Goal: Information Seeking & Learning: Learn about a topic

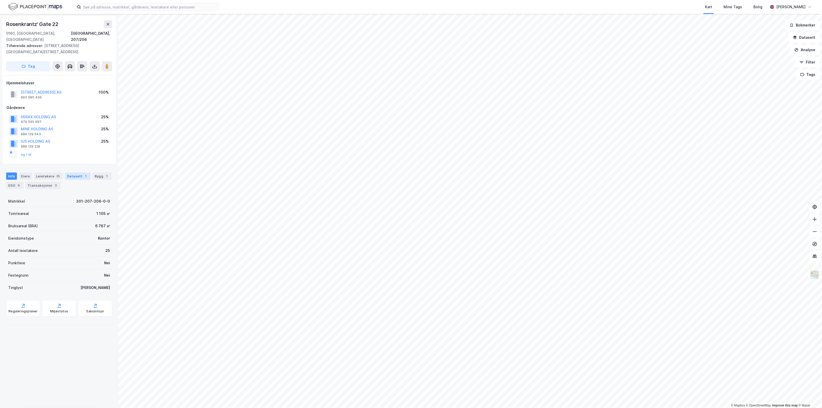
click at [74, 172] on div "Datasett 1" at bounding box center [77, 175] width 25 height 7
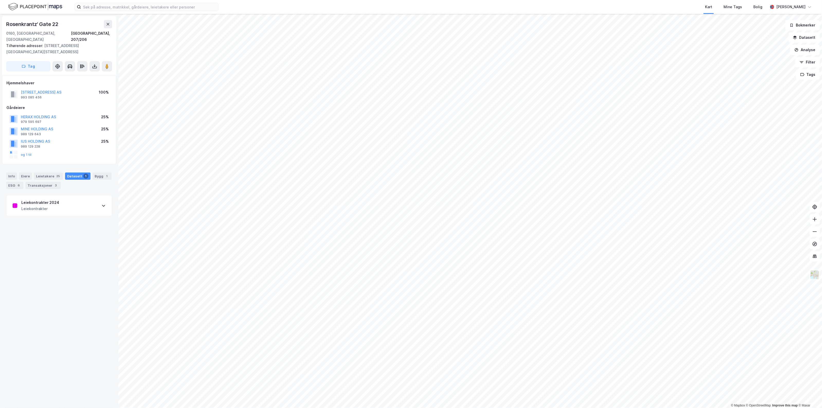
click at [62, 195] on div "Leiekontrakter 2024 Leiekontrakter" at bounding box center [58, 205] width 105 height 21
click at [0, 0] on button "[STREET_ADDRESS] AS" at bounding box center [0, 0] width 0 height 0
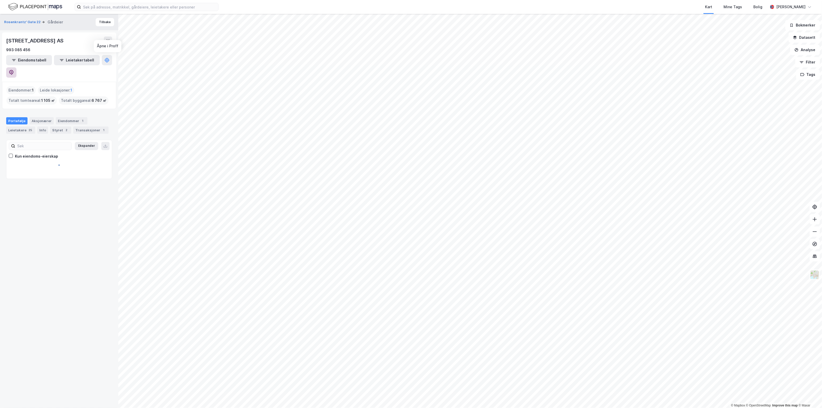
click at [14, 70] on icon at bounding box center [11, 72] width 5 height 5
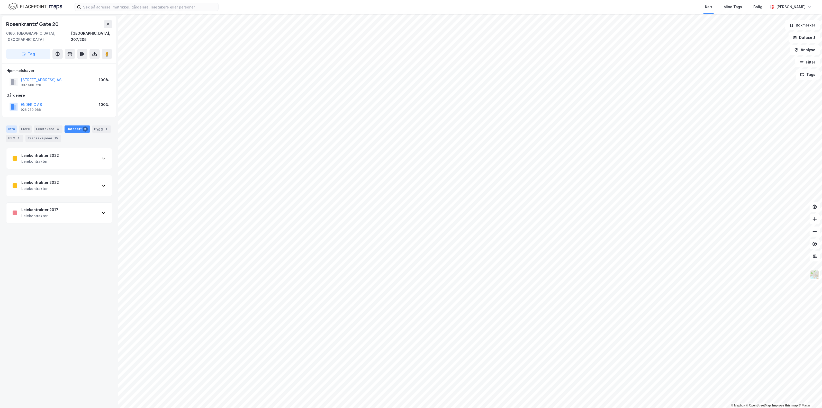
click at [15, 125] on div "Info" at bounding box center [11, 128] width 11 height 7
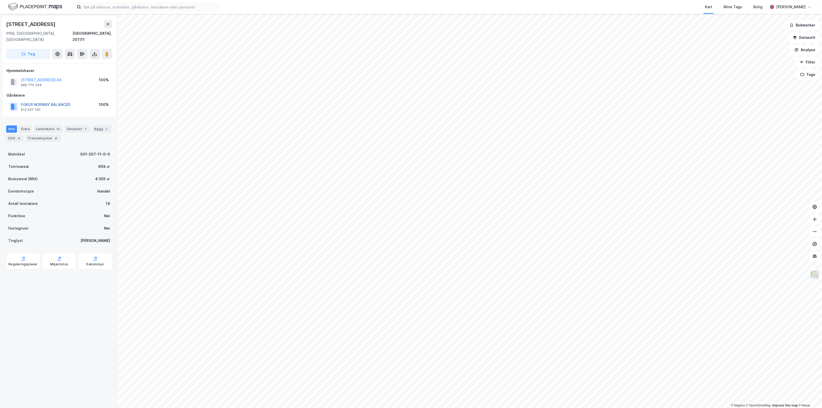
click at [0, 0] on button "FOKUS NORWAY BALANCED" at bounding box center [0, 0] width 0 height 0
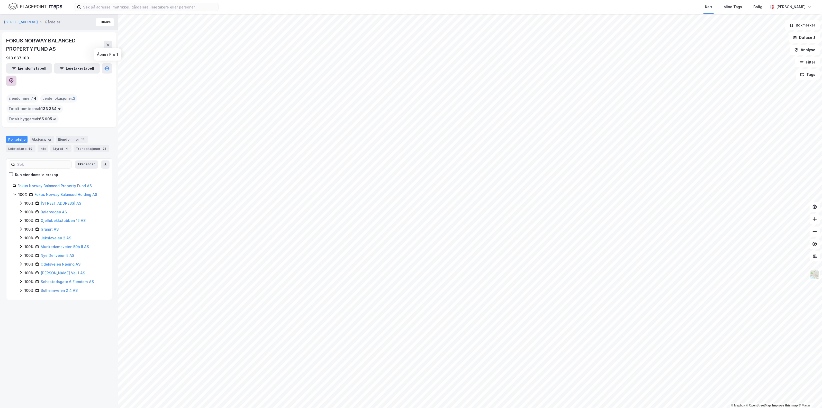
click at [14, 78] on icon at bounding box center [11, 80] width 5 height 5
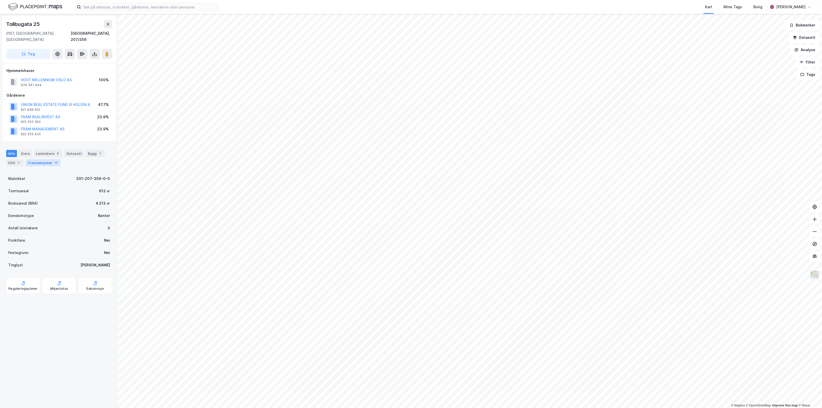
click at [45, 159] on div "Transaksjoner 11" at bounding box center [42, 162] width 35 height 7
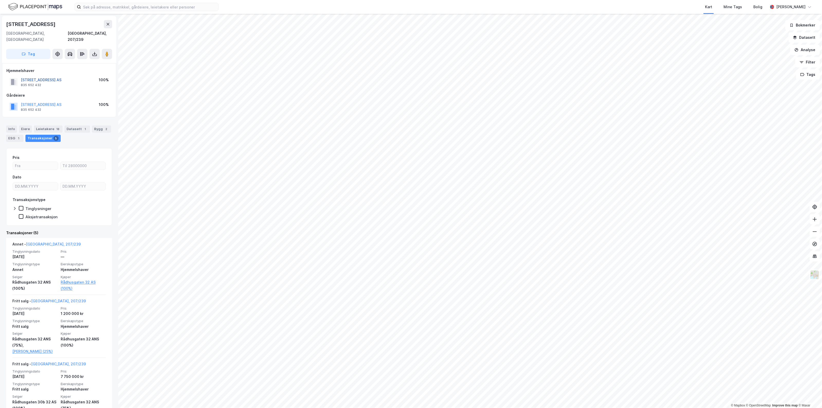
click at [0, 0] on button "[STREET_ADDRESS] AS" at bounding box center [0, 0] width 0 height 0
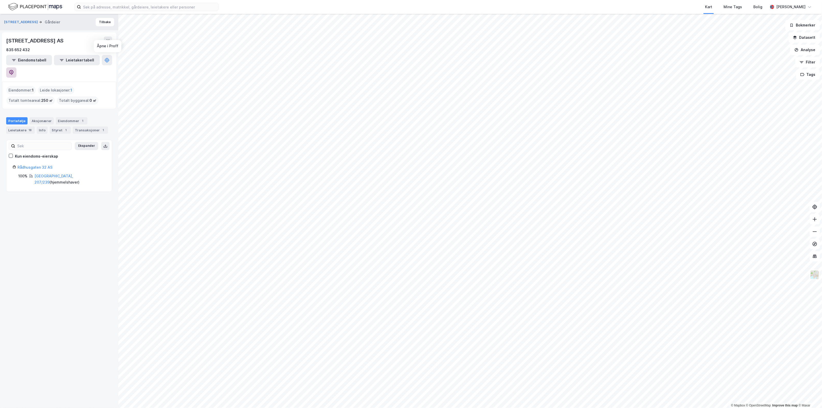
click at [14, 70] on icon at bounding box center [11, 72] width 5 height 5
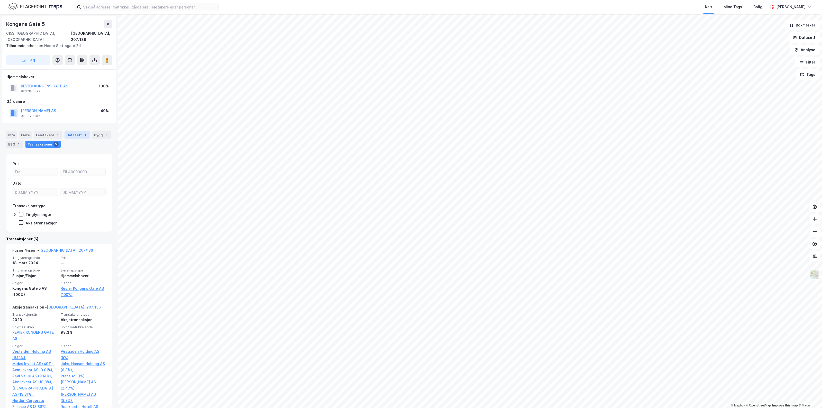
click at [68, 131] on div "Datasett 1" at bounding box center [77, 134] width 25 height 7
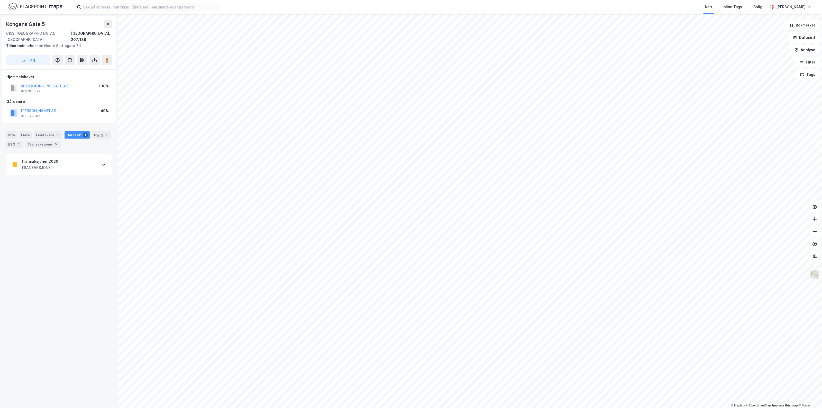
click at [61, 159] on div "Transaksjoner 2020 TRANSAKSJONER" at bounding box center [58, 164] width 105 height 21
click at [53, 301] on div "[URL][DOMAIN_NAME][PHONE_NUMBER] OG Union ukesnytt uke 44" at bounding box center [59, 298] width 93 height 9
click at [35, 89] on div "923 316 027" at bounding box center [31, 91] width 20 height 4
click at [188, 5] on input at bounding box center [149, 7] width 137 height 8
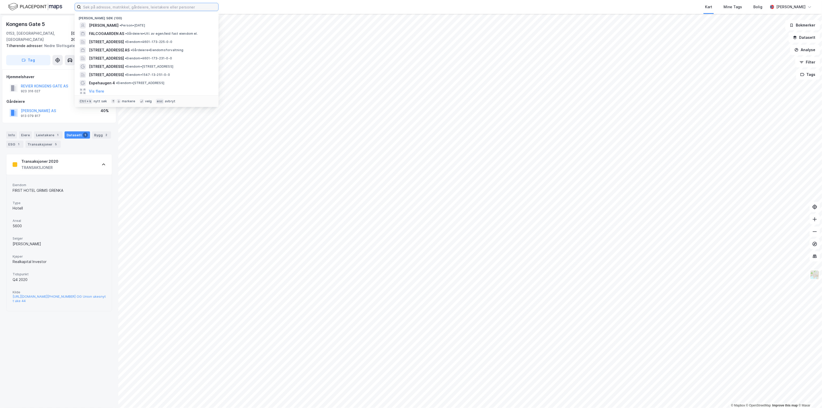
paste input "916 743 890"
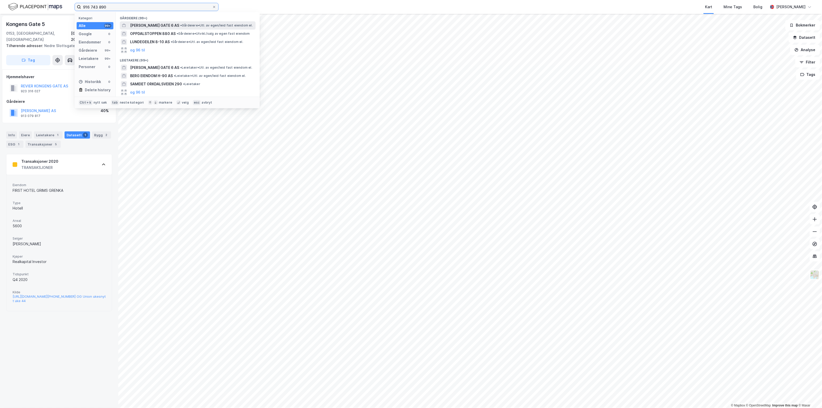
type input "916 743 890"
click at [160, 25] on span "[PERSON_NAME] GATE 6 AS" at bounding box center [154, 25] width 49 height 6
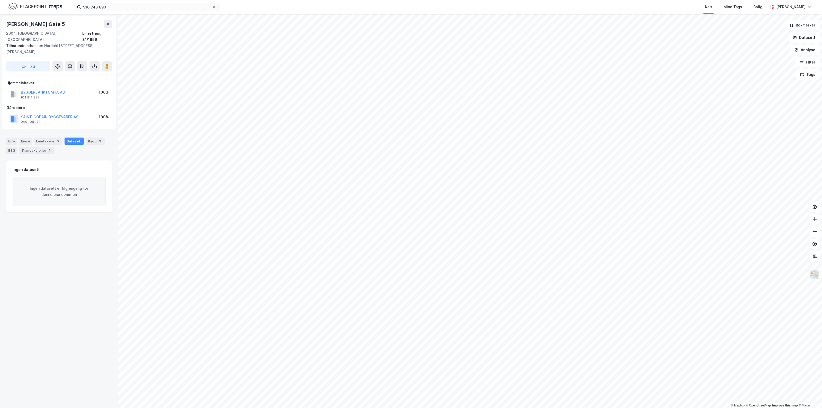
click at [30, 120] on div "940 198 178" at bounding box center [31, 122] width 20 height 4
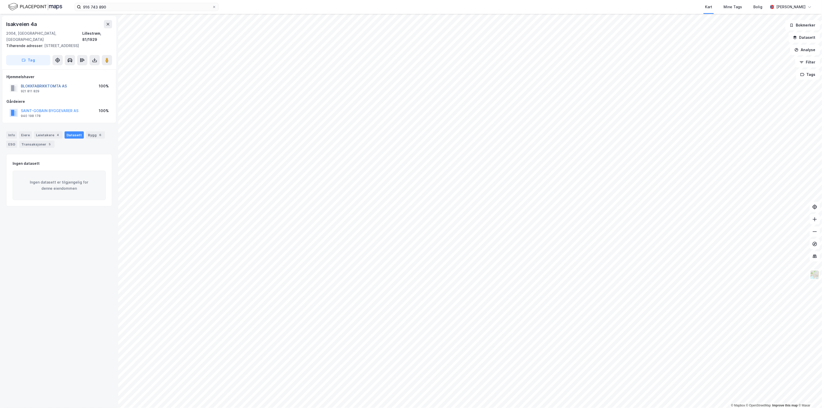
click at [0, 0] on button "BLOKKFABRIKKTOMTA AS" at bounding box center [0, 0] width 0 height 0
click at [25, 89] on div "921 811 829" at bounding box center [30, 91] width 19 height 4
click at [0, 0] on button "BLOKKFABRIKKTOMTA AS" at bounding box center [0, 0] width 0 height 0
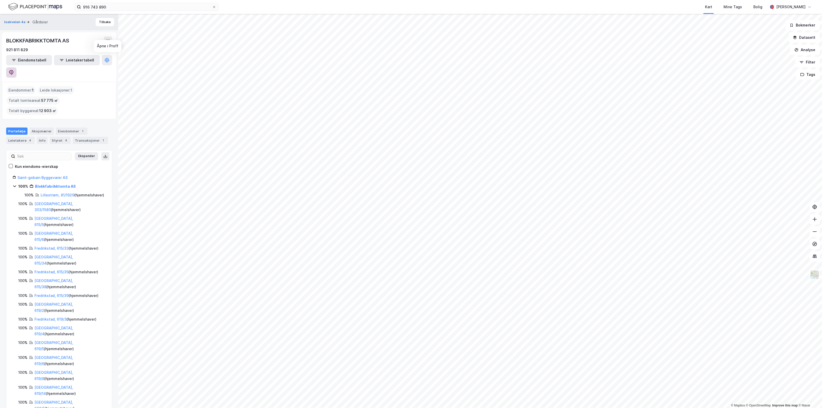
click at [14, 70] on icon at bounding box center [11, 72] width 5 height 5
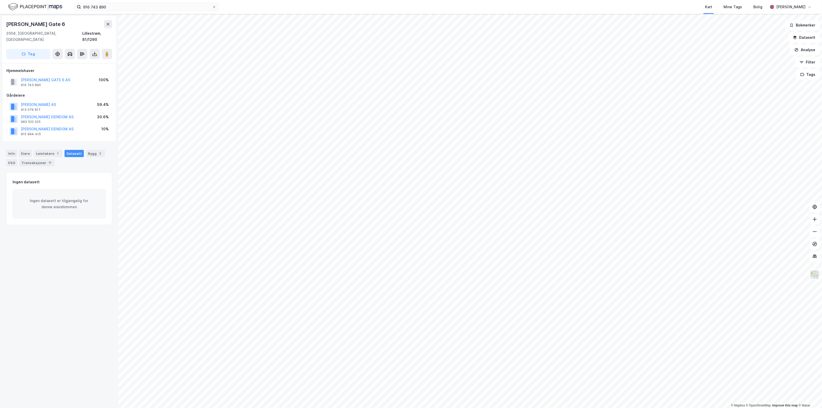
click at [26, 77] on div "[PERSON_NAME] GATE 6 AS" at bounding box center [45, 80] width 49 height 6
click at [0, 0] on button "[PERSON_NAME] GATE 6 AS" at bounding box center [0, 0] width 0 height 0
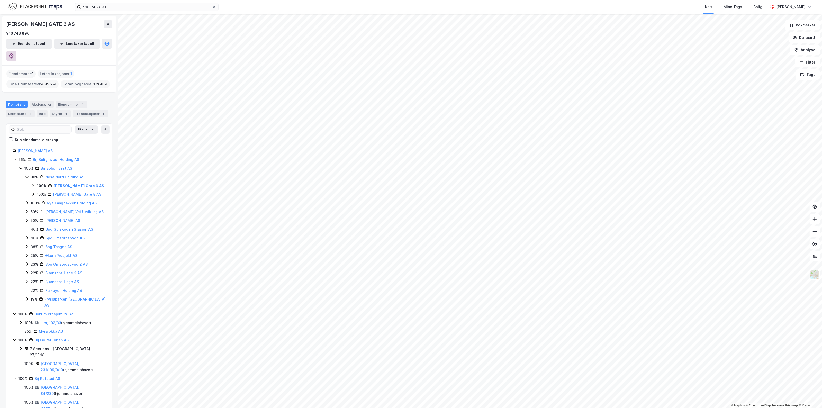
click at [16, 51] on button at bounding box center [11, 56] width 10 height 10
click at [42, 149] on link "[PERSON_NAME] AS" at bounding box center [34, 151] width 35 height 4
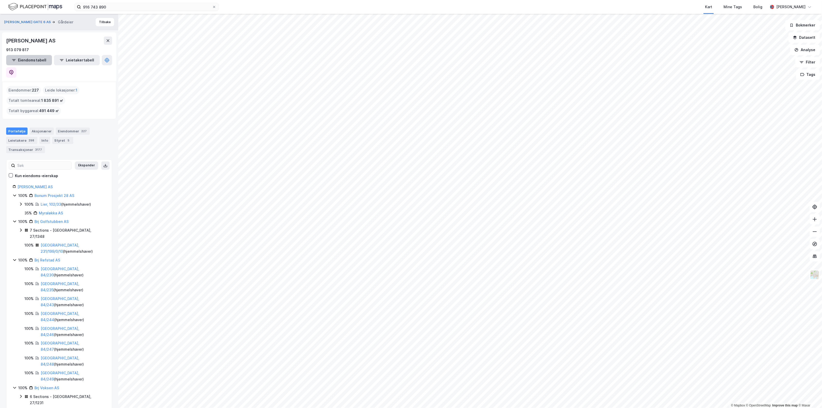
click at [36, 59] on button "Eiendomstabell" at bounding box center [29, 60] width 46 height 10
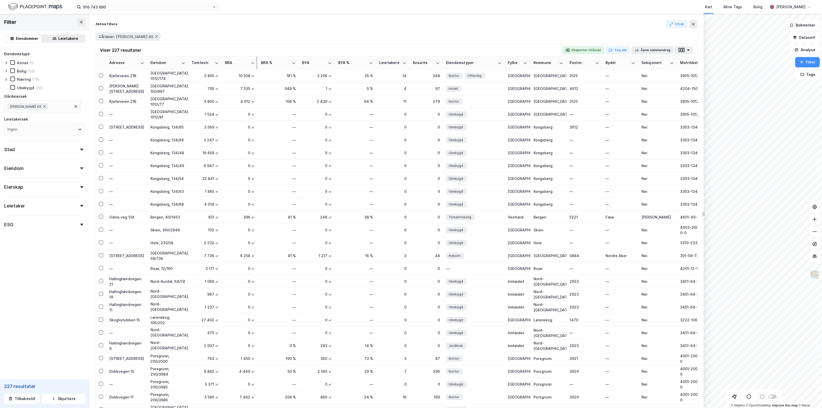
click at [238, 59] on th "BRA" at bounding box center [240, 63] width 36 height 13
click at [239, 62] on div "BRA" at bounding box center [237, 62] width 24 height 5
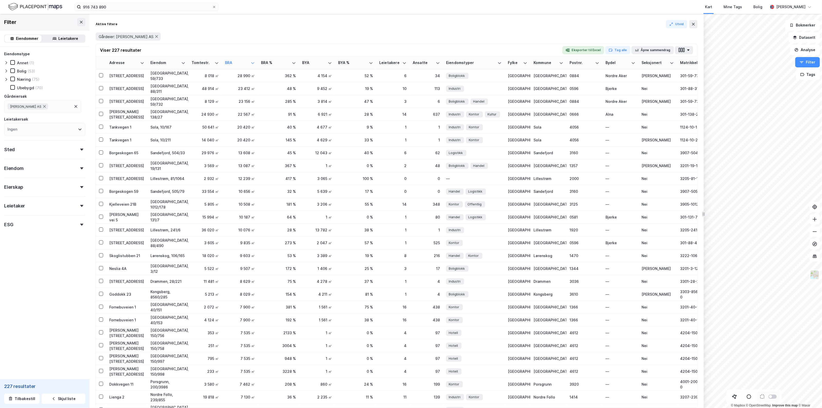
click at [25, 143] on div "Sted" at bounding box center [44, 147] width 81 height 15
click at [26, 171] on div "Ingen" at bounding box center [44, 172] width 81 height 13
click at [53, 214] on div "(68)" at bounding box center [56, 214] width 7 height 6
click at [11, 212] on icon at bounding box center [11, 214] width 4 height 4
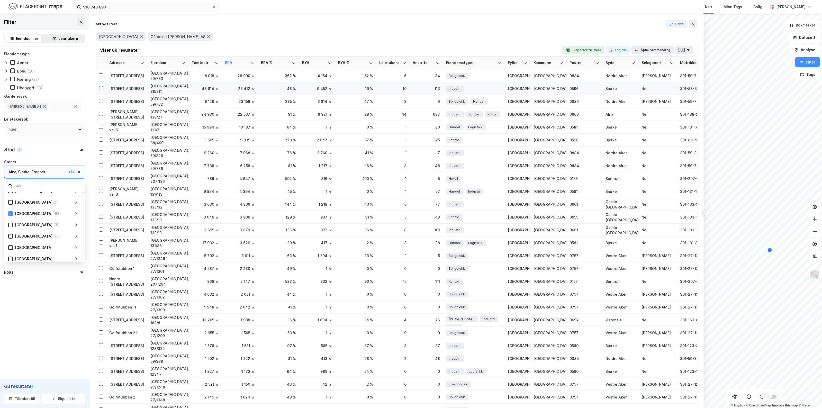
click at [129, 88] on div "[STREET_ADDRESS]" at bounding box center [126, 88] width 35 height 5
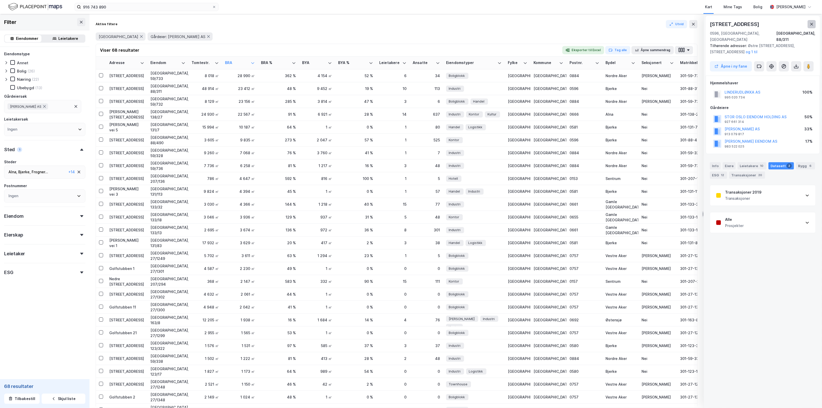
click at [811, 23] on icon at bounding box center [811, 24] width 4 height 4
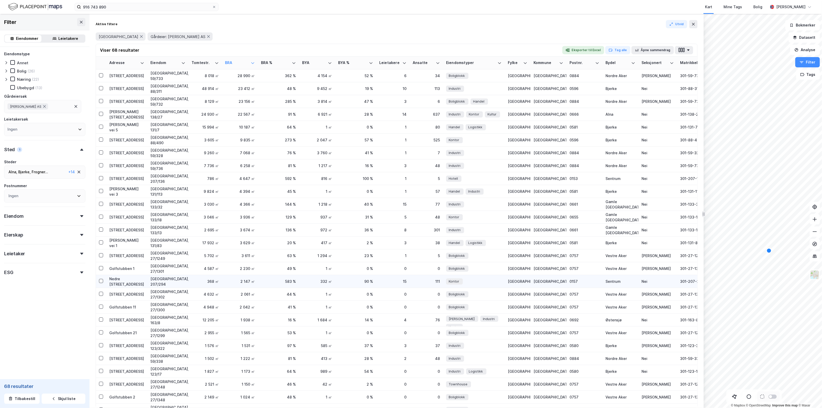
click at [135, 281] on div "Nedre [STREET_ADDRESS]" at bounding box center [126, 281] width 35 height 11
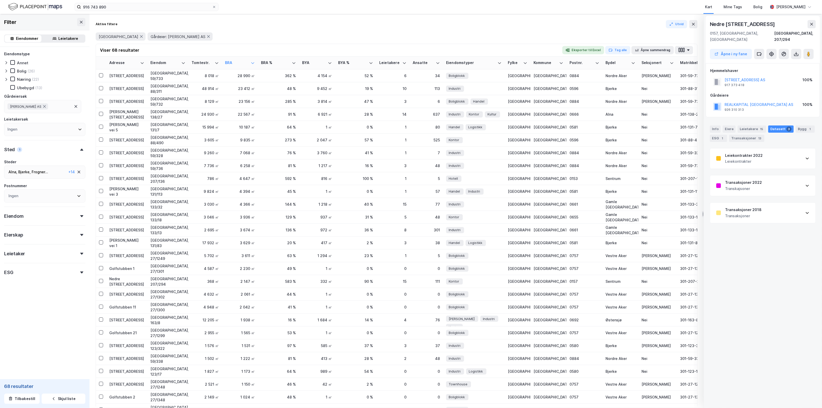
click at [778, 151] on div "Leiekontrakter 2022 Leiekontrakter" at bounding box center [762, 158] width 105 height 21
drag, startPoint x: 776, startPoint y: 149, endPoint x: 772, endPoint y: 149, distance: 4.2
click at [772, 149] on div "Leiekontrakter 2022 Leiekontrakter" at bounding box center [762, 158] width 105 height 21
click at [814, 22] on button at bounding box center [811, 24] width 8 height 8
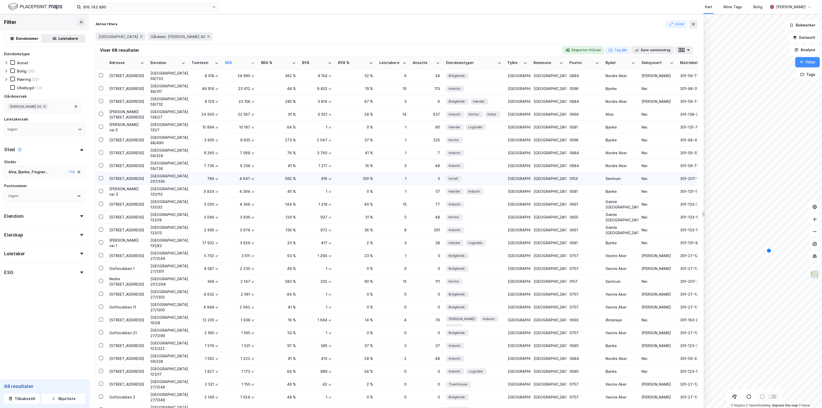
click at [131, 178] on div "[STREET_ADDRESS]" at bounding box center [126, 178] width 35 height 5
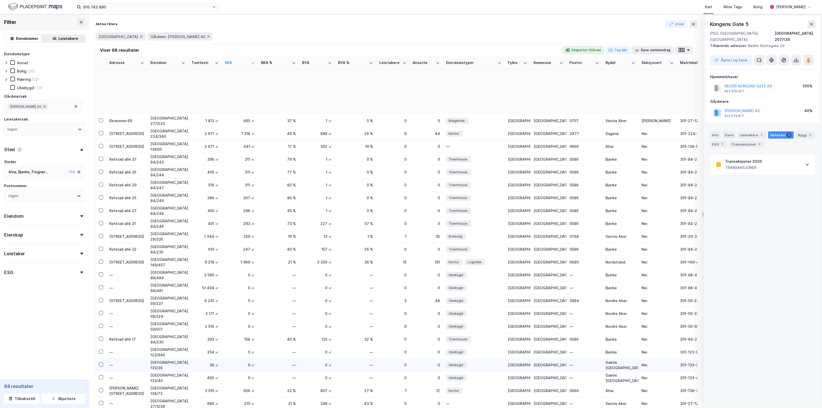
scroll to position [540, 0]
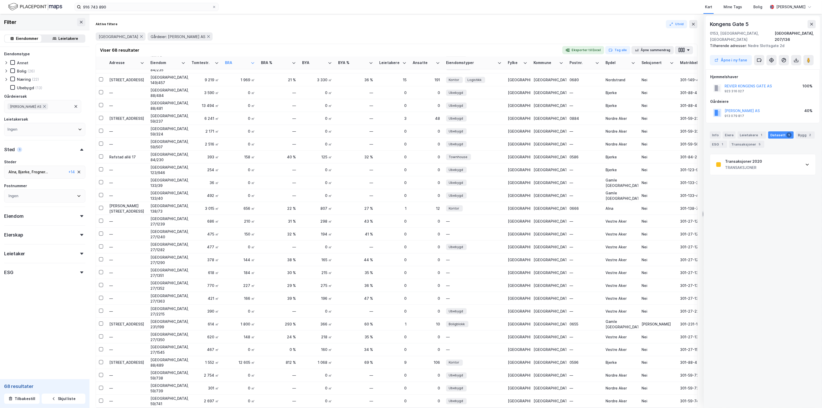
click at [218, 7] on div "916 743 890 Kart Mine Tags Bolig [PERSON_NAME]" at bounding box center [411, 7] width 822 height 14
click at [214, 7] on icon at bounding box center [214, 7] width 2 height 2
click at [212, 7] on input "916 743 890" at bounding box center [146, 7] width 131 height 8
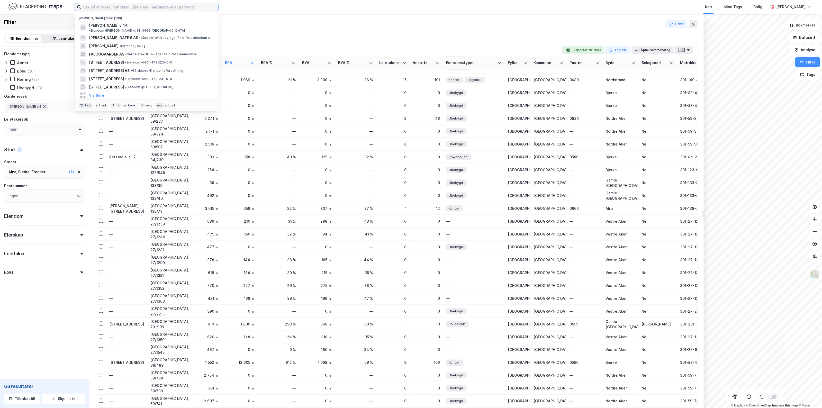
click at [147, 5] on input at bounding box center [149, 7] width 137 height 8
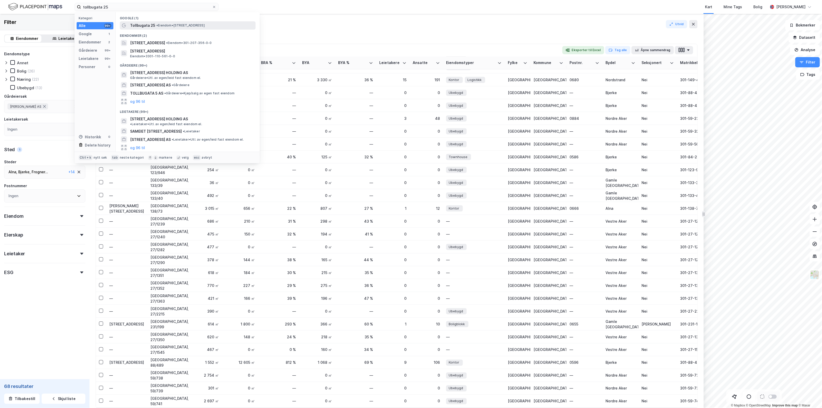
click at [151, 29] on div "Tollbugata 25 • Eiendom • [STREET_ADDRESS]" at bounding box center [188, 25] width 136 height 8
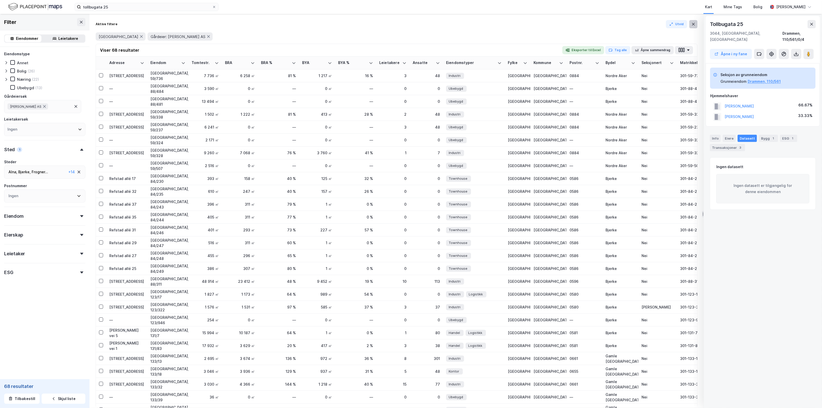
click at [692, 25] on icon at bounding box center [693, 24] width 4 height 4
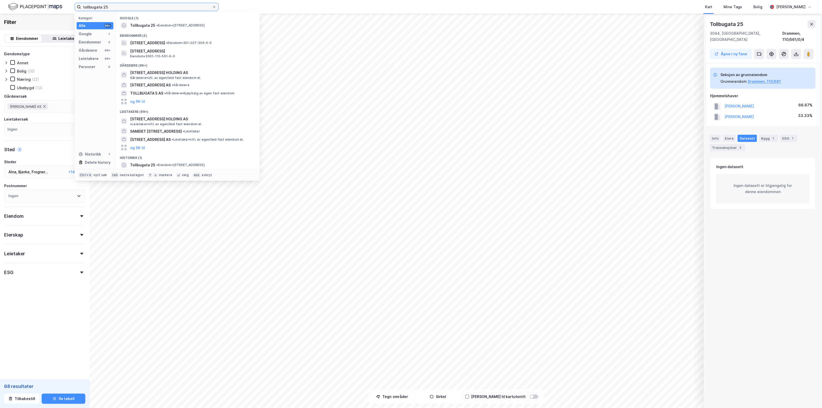
click at [118, 6] on input "tollbugata 25" at bounding box center [146, 7] width 131 height 8
click at [154, 8] on input "tollbugata 25" at bounding box center [146, 7] width 131 height 8
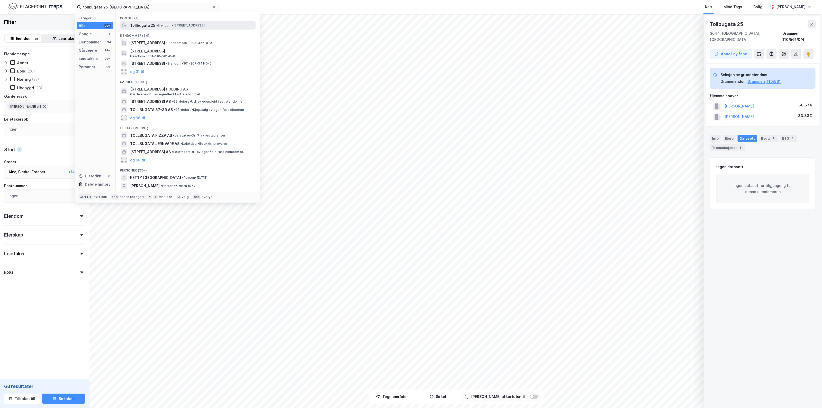
click at [158, 25] on span "•" at bounding box center [157, 25] width 2 height 4
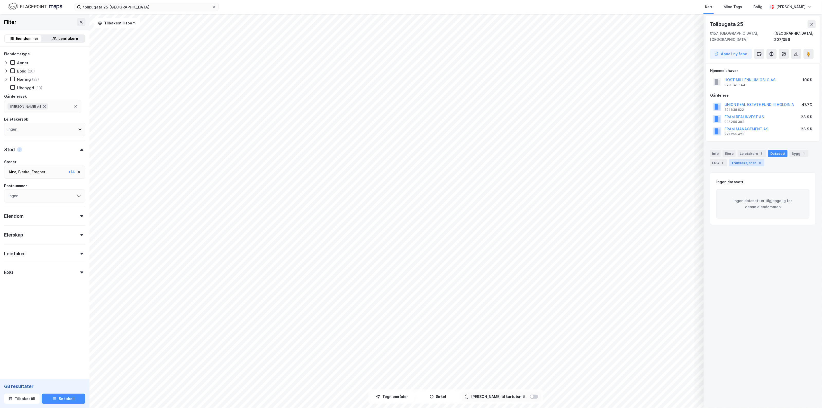
click at [750, 159] on div "Transaksjoner 11" at bounding box center [746, 162] width 35 height 7
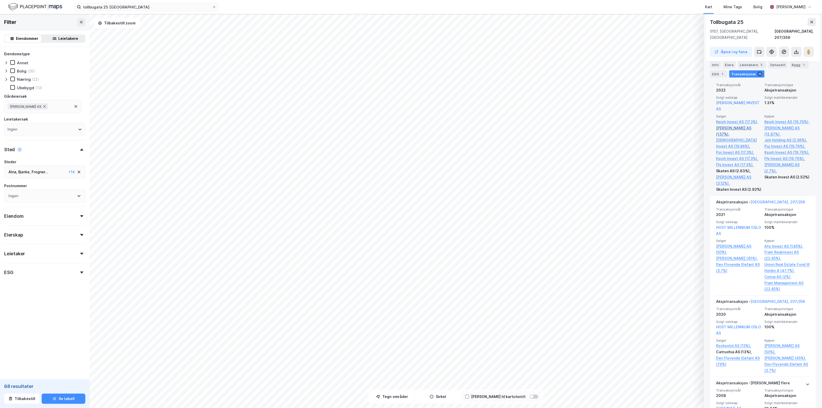
scroll to position [643, 0]
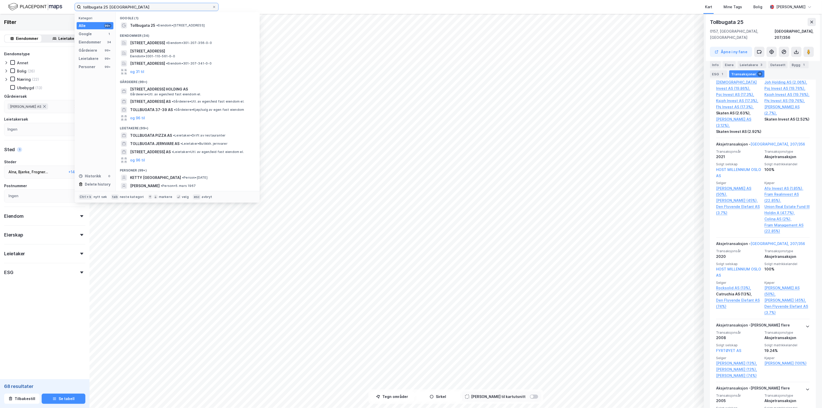
click at [124, 8] on input "tollbugata 25 [GEOGRAPHIC_DATA]" at bounding box center [146, 7] width 131 height 8
drag, startPoint x: 127, startPoint y: 8, endPoint x: 60, endPoint y: 5, distance: 67.4
click at [60, 5] on div "tollbugata 25 oslo Kategori Alle 99+ Google 1 Eiendommer 34 Gårdeiere 99+ Leiet…" at bounding box center [411, 7] width 822 height 14
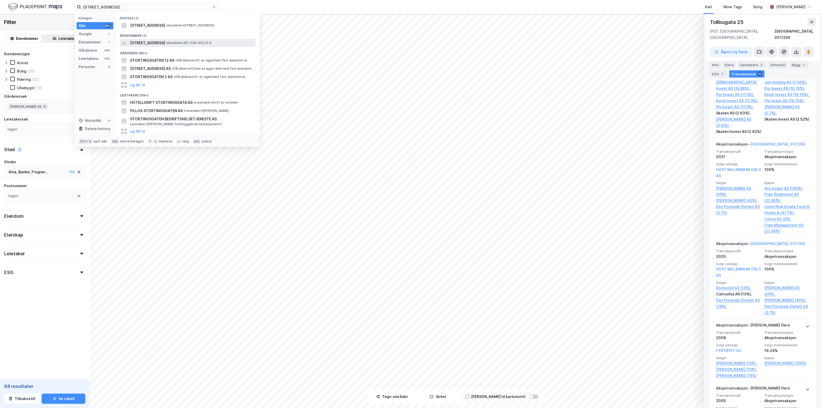
click at [174, 47] on div "[STREET_ADDRESS] • Eiendom • 301-209-350-0-0" at bounding box center [188, 43] width 136 height 8
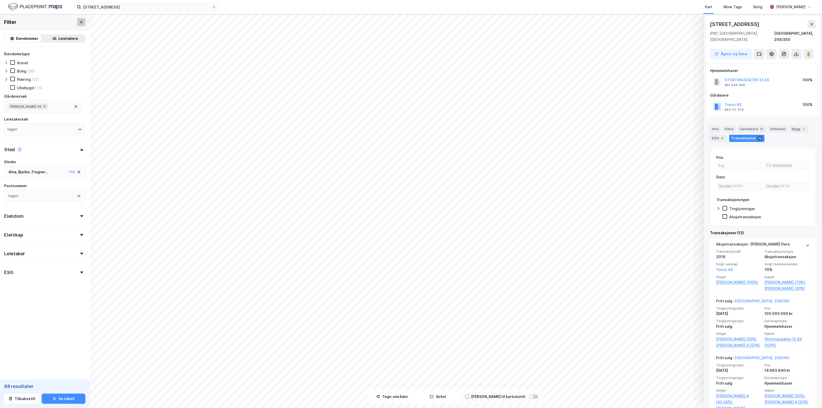
click at [79, 22] on icon at bounding box center [81, 22] width 4 height 4
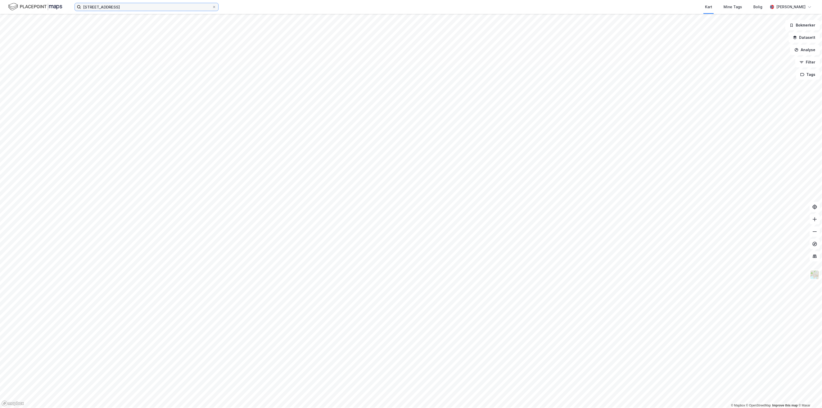
click at [129, 5] on input "[STREET_ADDRESS]" at bounding box center [146, 7] width 131 height 8
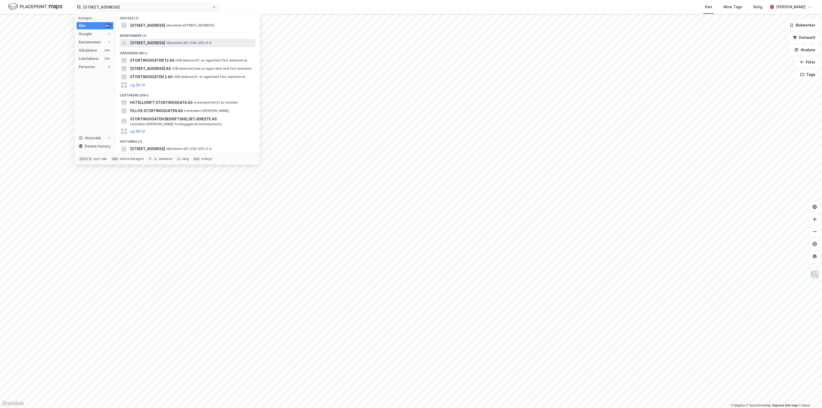
click at [148, 42] on span "[STREET_ADDRESS]" at bounding box center [147, 43] width 35 height 6
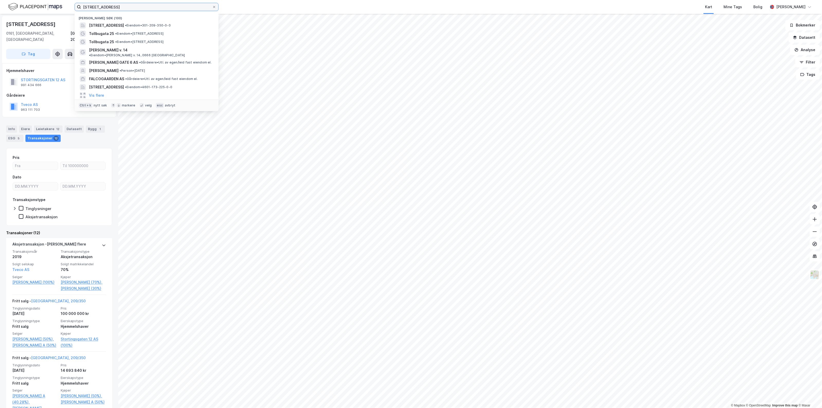
drag, startPoint x: 66, startPoint y: 6, endPoint x: 30, endPoint y: 3, distance: 35.9
click at [30, 3] on div "[STREET_ADDRESS] Nylige søk (100) [STREET_ADDRESS] • Eiendom • 301-209-350-0-0 …" at bounding box center [411, 7] width 822 height 14
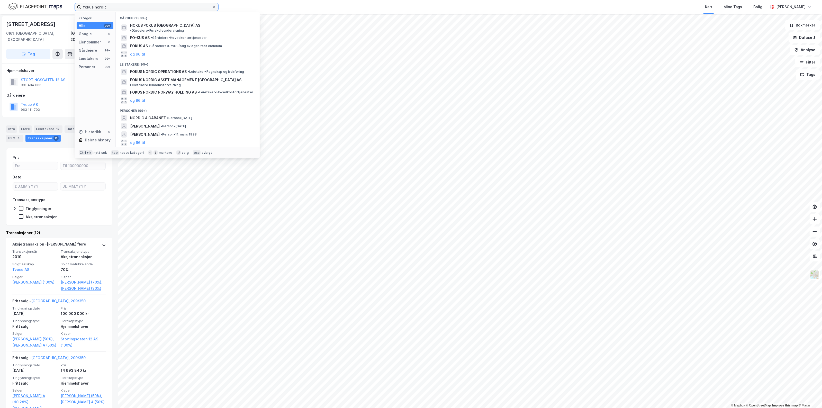
click at [134, 8] on input "fokus nordic" at bounding box center [146, 7] width 131 height 8
click at [148, 51] on div "og 96 til" at bounding box center [188, 54] width 136 height 8
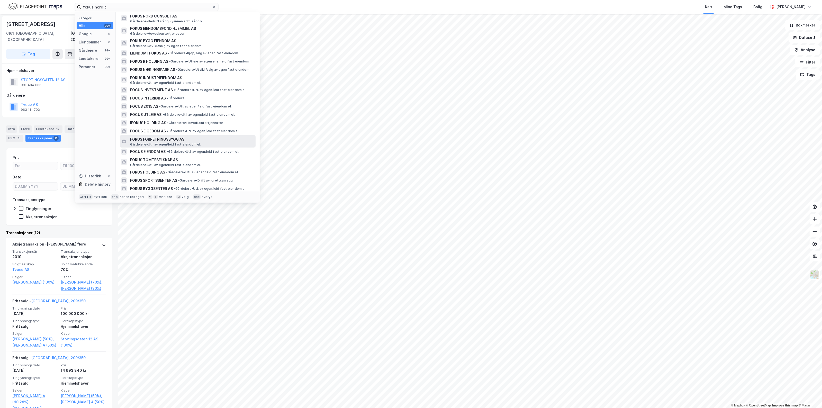
scroll to position [321, 0]
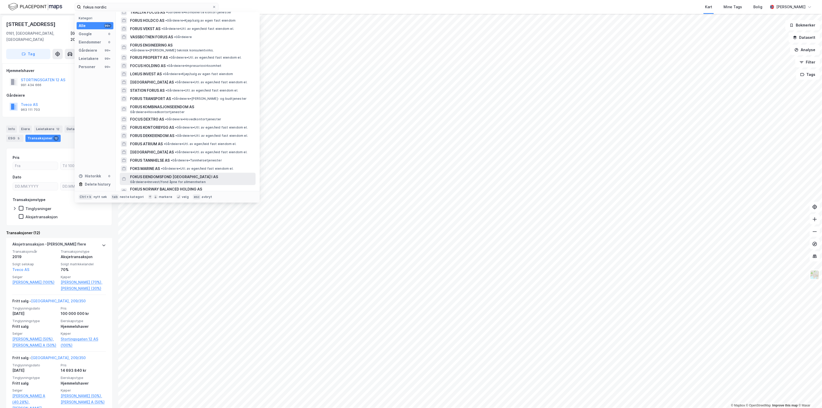
click at [184, 180] on span "Gårdeiere • Innvest/fond åpne for allmennheten" at bounding box center [168, 182] width 76 height 4
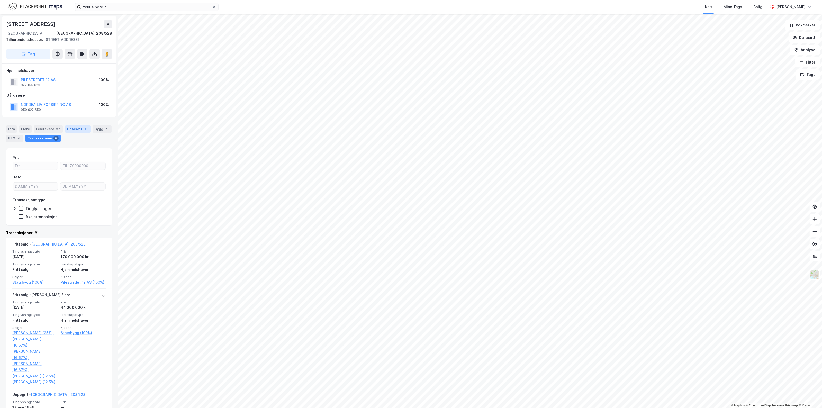
click at [83, 126] on div "2" at bounding box center [85, 128] width 5 height 5
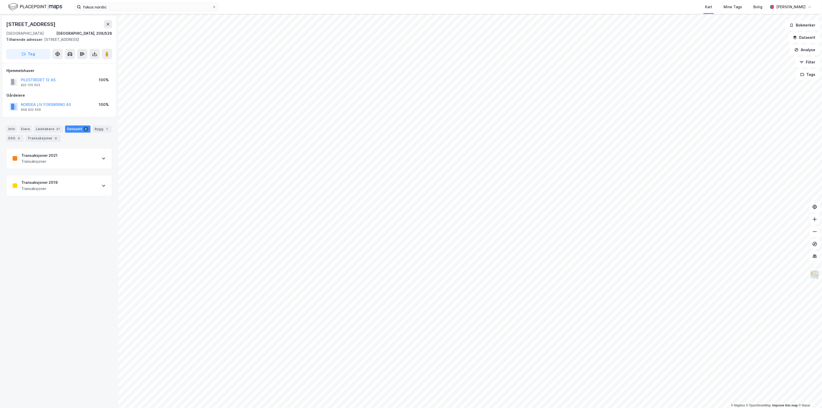
click at [74, 153] on div "Transaksjoner 2021 Transaksjoner" at bounding box center [58, 158] width 105 height 21
click at [30, 106] on div "FOKUS EIENDOMSFOND NORGE I HOLDING 895 548 472 100%" at bounding box center [58, 107] width 105 height 12
click at [30, 108] on div "895 548 472" at bounding box center [31, 110] width 21 height 4
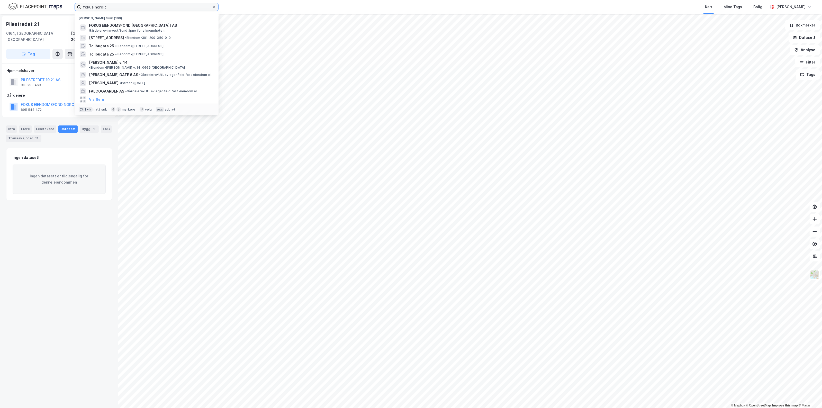
drag, startPoint x: 116, startPoint y: 6, endPoint x: -1, endPoint y: 11, distance: 116.5
click at [0, 11] on html "fokus nordic Nylige søk (100) FOKUS EIENDOMSFOND [GEOGRAPHIC_DATA] I AS Gårdeie…" at bounding box center [411, 204] width 822 height 408
paste input "895 548 472"
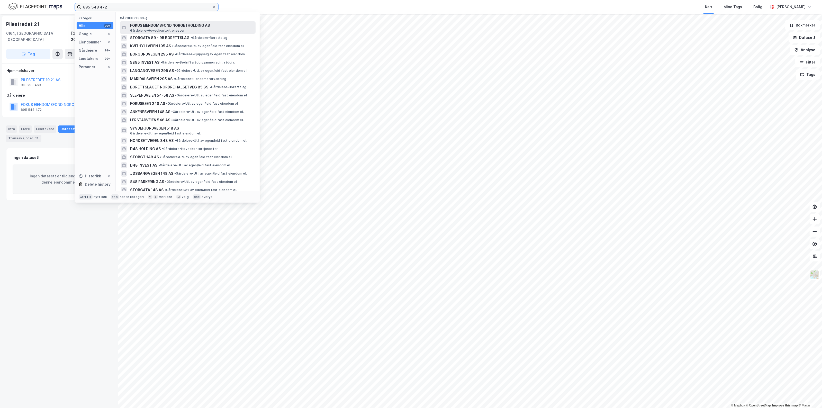
type input "895 548 472"
click at [216, 28] on span "FOKUS EIENDOMSFOND NORGE I HOLDING AS" at bounding box center [191, 25] width 123 height 6
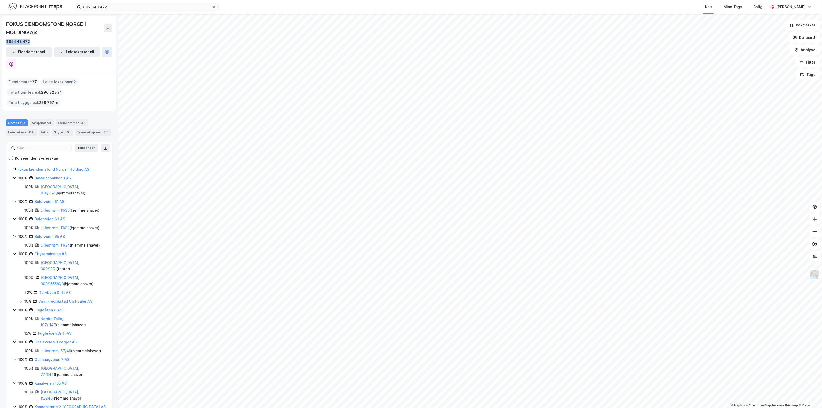
drag, startPoint x: 26, startPoint y: 41, endPoint x: 7, endPoint y: 40, distance: 19.0
click at [7, 40] on div "895 548 472" at bounding box center [59, 42] width 106 height 6
copy div "895 548 472"
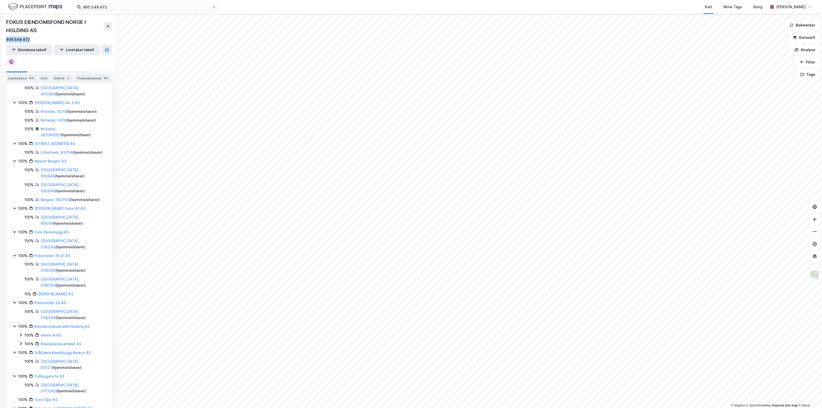
scroll to position [350, 0]
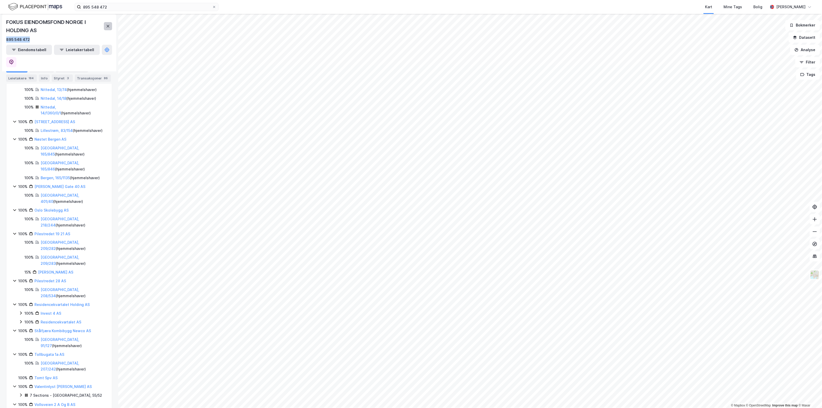
click at [106, 26] on icon at bounding box center [108, 26] width 4 height 4
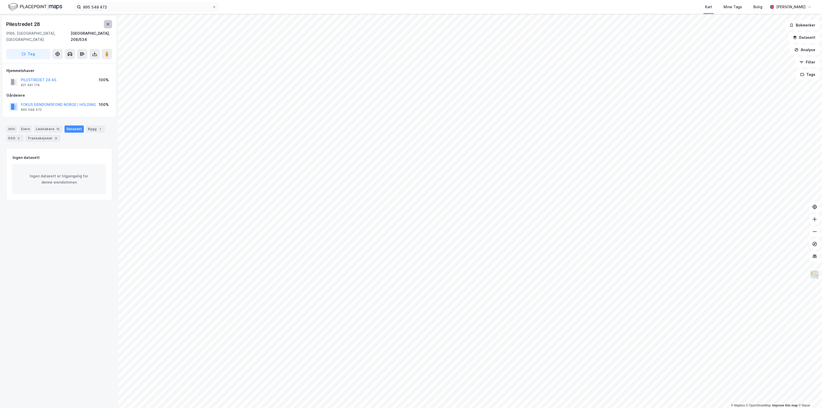
click at [109, 21] on button at bounding box center [108, 24] width 8 height 8
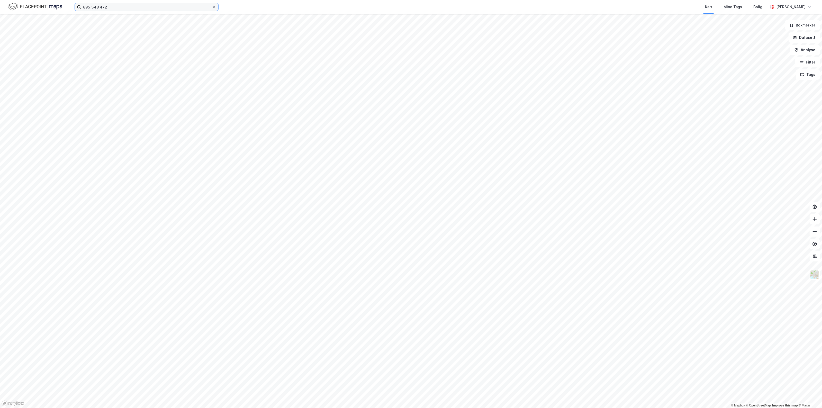
click at [119, 7] on input "895 548 472" at bounding box center [146, 7] width 131 height 8
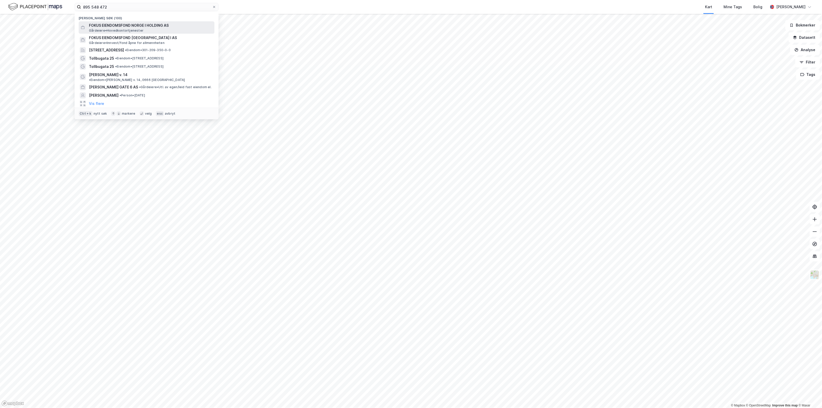
click at [116, 26] on span "FOKUS EIENDOMSFOND NORGE I HOLDING AS" at bounding box center [150, 25] width 123 height 6
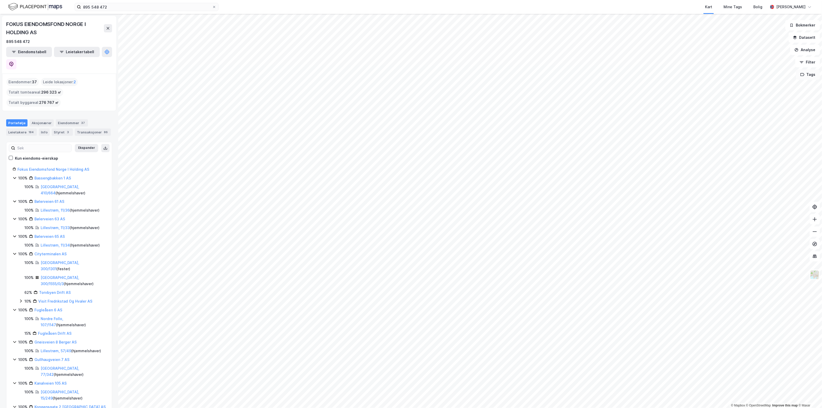
click at [806, 77] on button "Tags" at bounding box center [808, 74] width 24 height 10
click at [104, 26] on button at bounding box center [108, 28] width 8 height 8
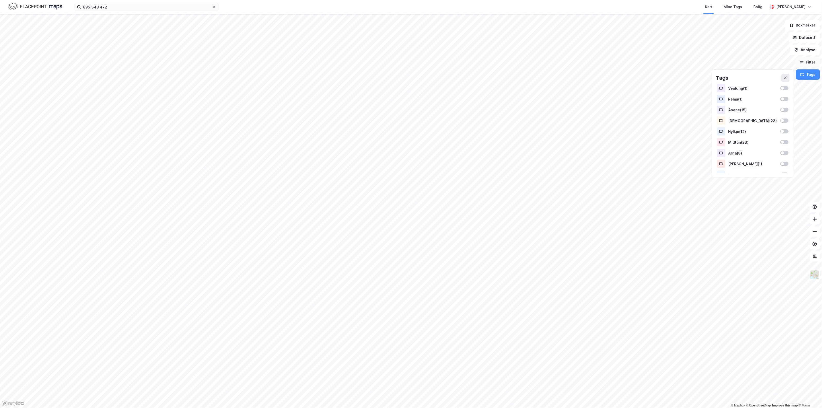
click at [811, 57] on button "Filter" at bounding box center [807, 62] width 25 height 10
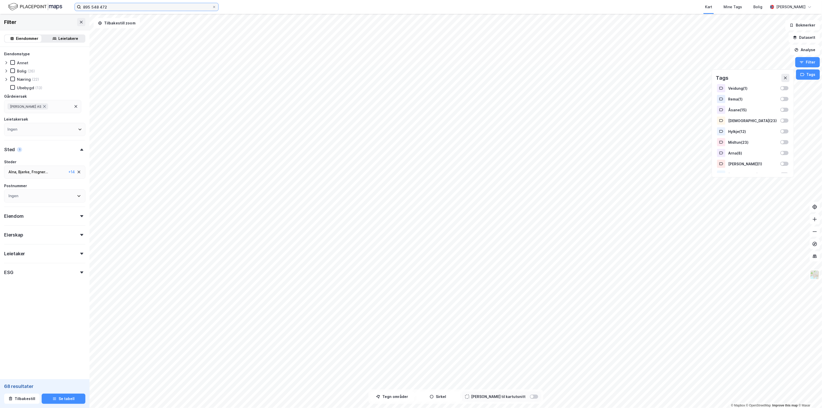
click at [108, 3] on input "895 548 472" at bounding box center [146, 7] width 131 height 8
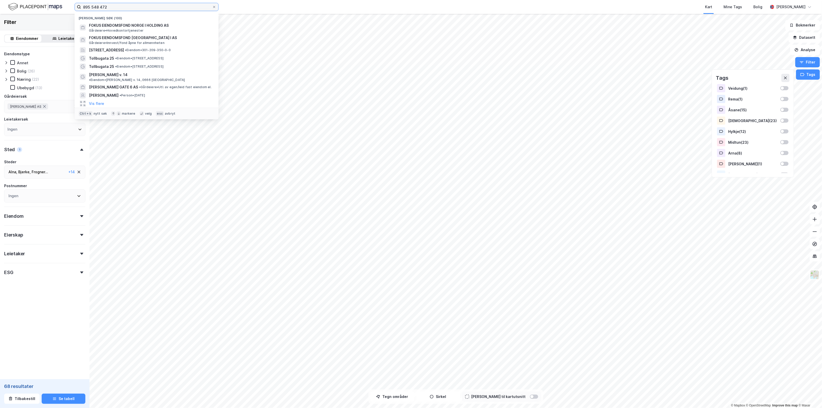
drag, startPoint x: 112, startPoint y: 5, endPoint x: 4, endPoint y: 4, distance: 108.0
click at [4, 4] on div "895 548 472 Nylige søk (100) FOKUS EIENDOMSFOND NORGE I HOLDING AS Gårdeiere • …" at bounding box center [411, 7] width 822 height 14
click at [103, 26] on span "FOKUS EIENDOMSFOND NORGE I HOLDING AS" at bounding box center [150, 25] width 123 height 6
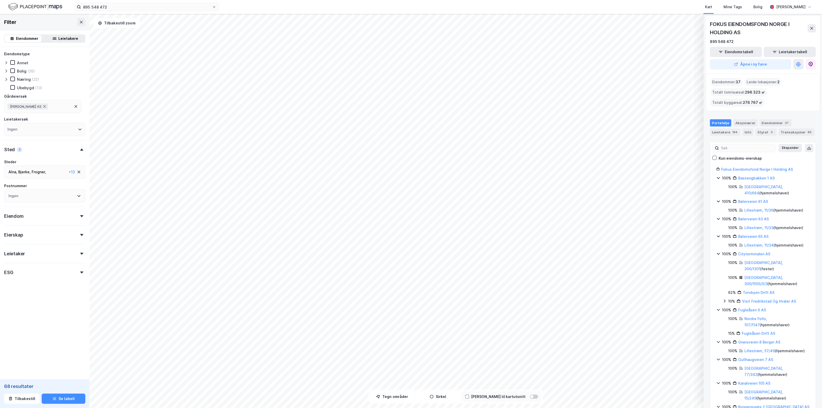
click at [783, 75] on div "© Mapbox © OpenStreetMap Improve this map © Maxar FOKUS EIENDOMSFOND NORGE I HO…" at bounding box center [411, 211] width 822 height 394
click at [47, 104] on icon at bounding box center [44, 106] width 4 height 4
click at [37, 105] on div "Ingen" at bounding box center [44, 106] width 81 height 13
type input "895 548 472"
click at [12, 131] on icon at bounding box center [11, 133] width 4 height 4
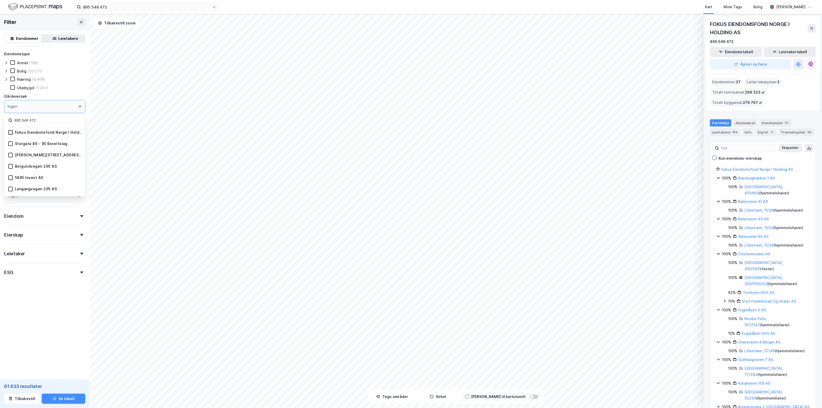
click at [11, 132] on icon at bounding box center [10, 132] width 3 height 2
click at [48, 102] on div "Ingen" at bounding box center [44, 106] width 81 height 13
click at [50, 88] on div "Ubebygd (5 451)" at bounding box center [47, 87] width 75 height 5
click at [78, 19] on button at bounding box center [81, 22] width 8 height 8
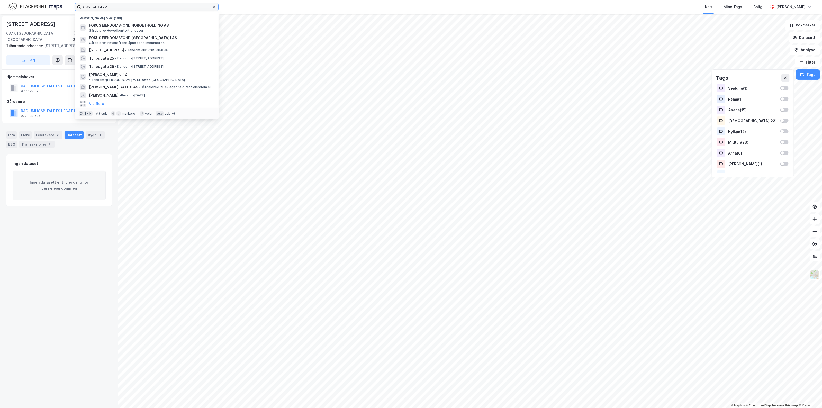
click at [115, 7] on input "895 548 472" at bounding box center [146, 7] width 131 height 8
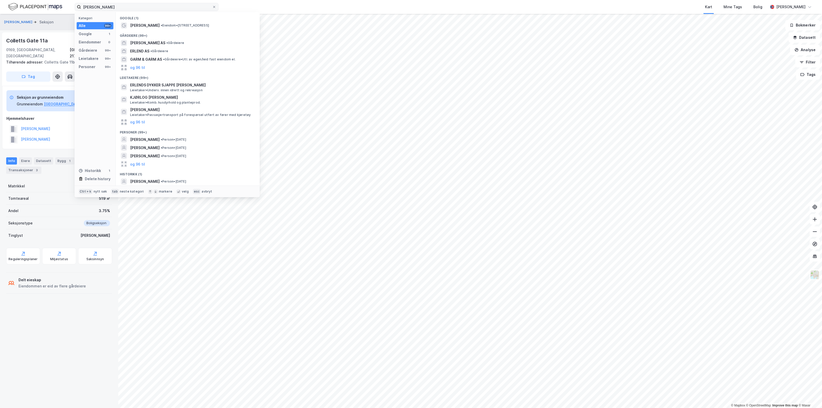
click at [150, 7] on input "[PERSON_NAME]" at bounding box center [146, 7] width 131 height 8
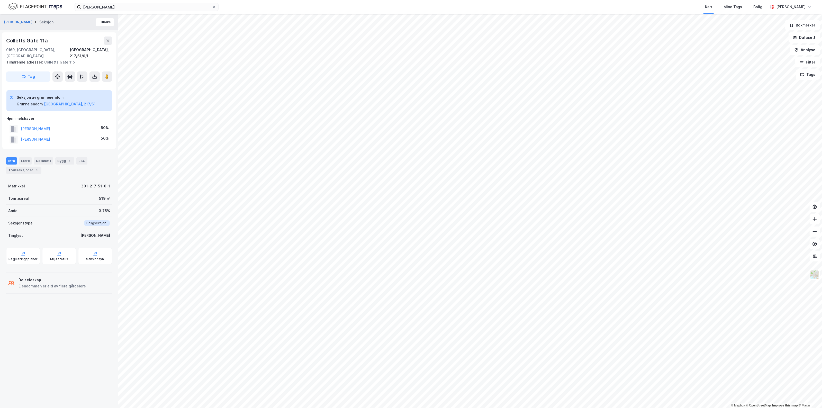
drag, startPoint x: 124, startPoint y: 12, endPoint x: 77, endPoint y: 13, distance: 46.8
click at [77, 13] on div "Erlend garm Kart Mine Tags Bolig Sondre Aarseth Skjerven" at bounding box center [411, 7] width 822 height 14
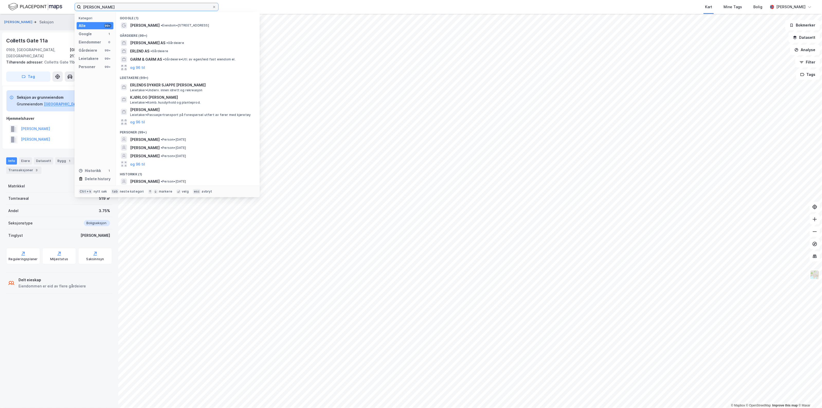
drag, startPoint x: 118, startPoint y: 6, endPoint x: 46, endPoint y: 7, distance: 72.2
click at [46, 7] on div "Erlend garm Kategori Alle 99+ Google 1 Eiendommer 0 Gårdeiere 99+ Leietakere 99…" at bounding box center [411, 7] width 822 height 14
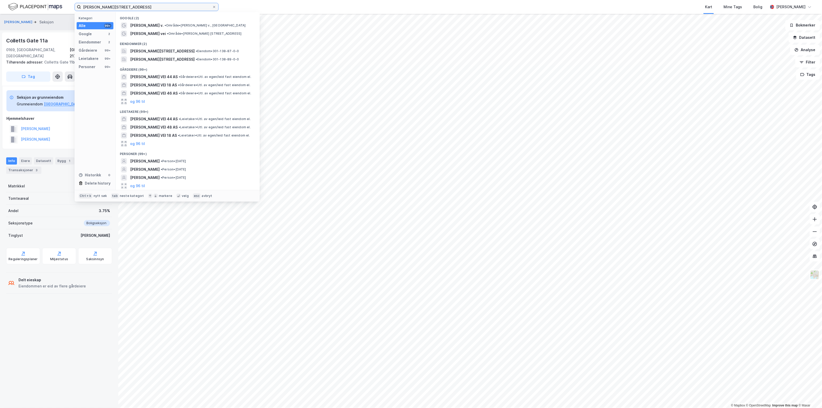
type input "ole deviks vei 14"
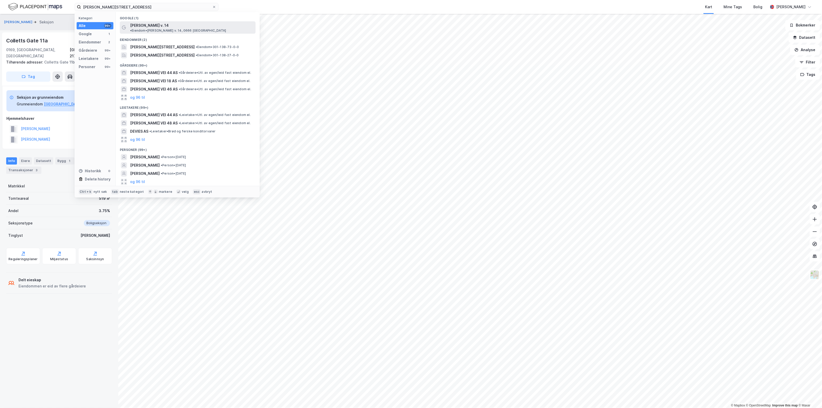
click at [147, 23] on span "[PERSON_NAME] v. 14" at bounding box center [149, 25] width 39 height 6
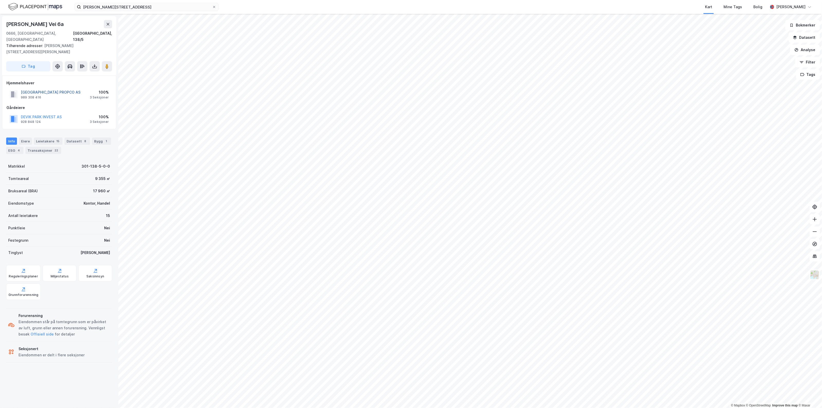
click at [0, 0] on button "DEVIK PARK PROPCO AS" at bounding box center [0, 0] width 0 height 0
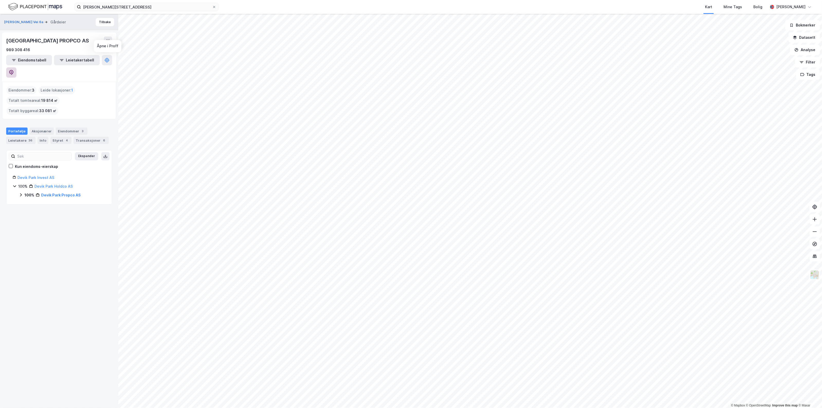
click at [14, 70] on icon at bounding box center [11, 72] width 5 height 5
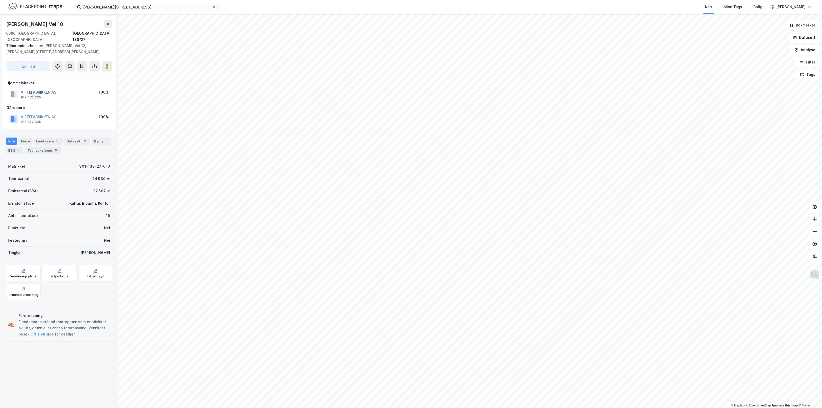
click at [0, 0] on button "VIFTEFABRIKKEN AS" at bounding box center [0, 0] width 0 height 0
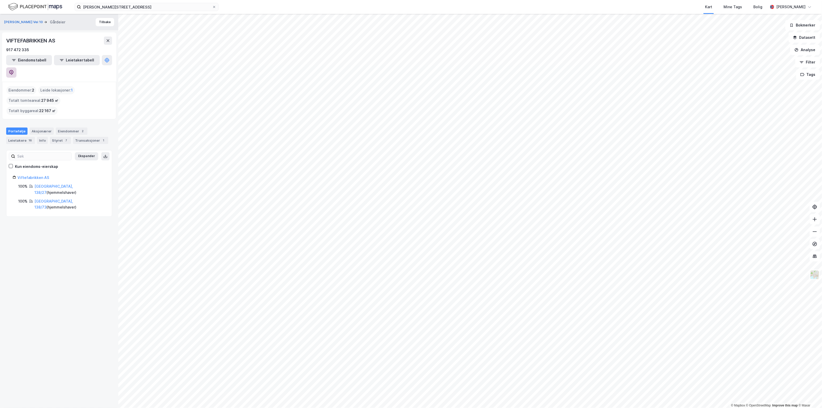
click at [14, 70] on icon at bounding box center [11, 72] width 5 height 5
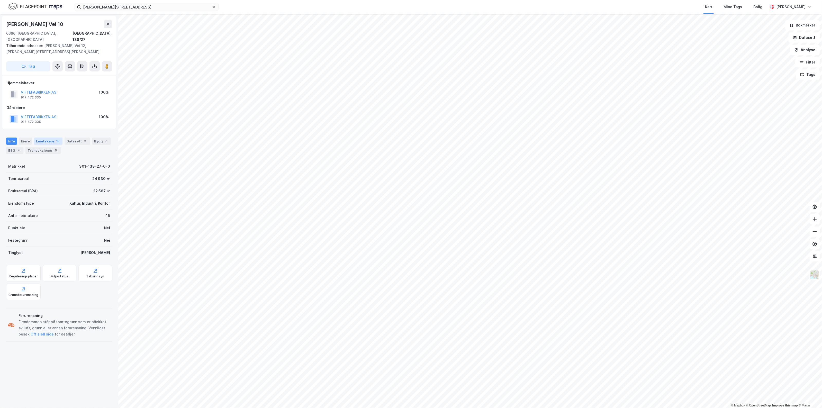
click at [44, 138] on div "Leietakere 15" at bounding box center [48, 141] width 29 height 7
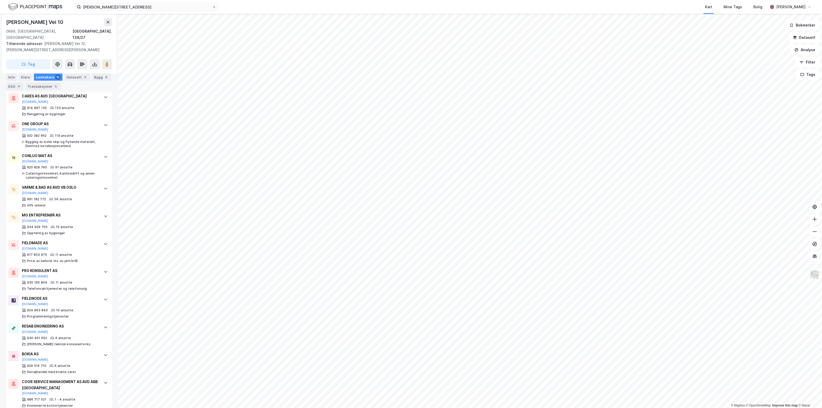
scroll to position [193, 0]
click at [822, 244] on html "ole deviks vei 14 Kart Mine Tags Bolig Sondre Aarseth Skjerven © Mapbox © OpenS…" at bounding box center [411, 204] width 822 height 408
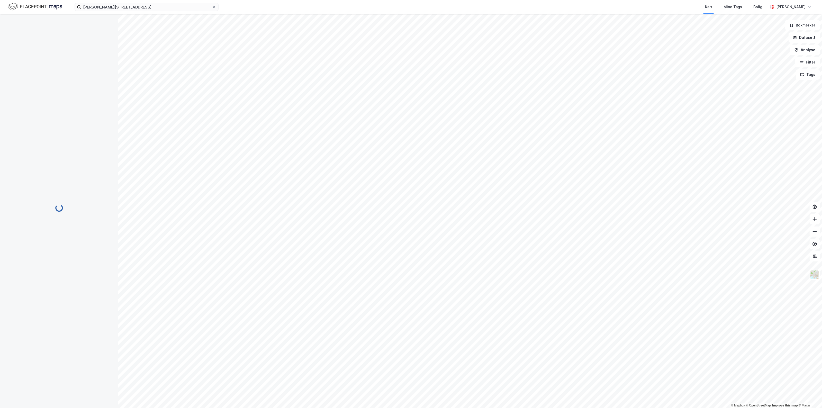
scroll to position [0, 0]
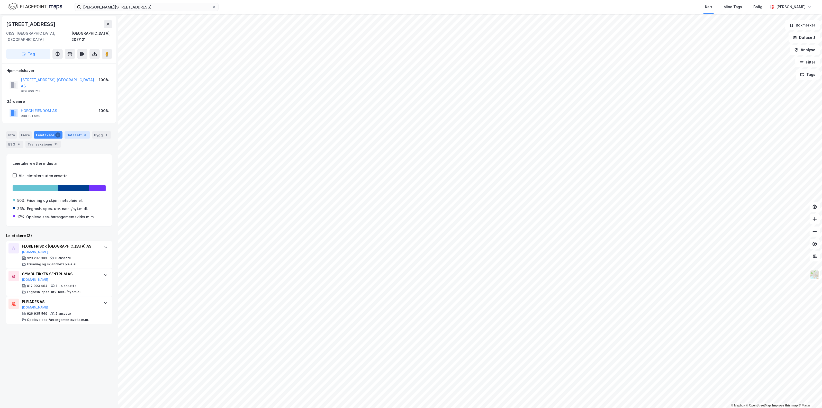
click at [67, 131] on div "Datasett 3" at bounding box center [77, 134] width 25 height 7
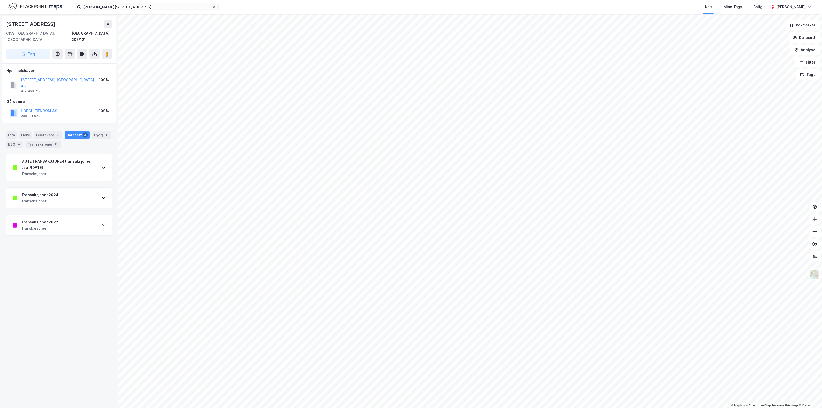
click at [70, 188] on div "Transaksjoner 2024 Transaksjoner" at bounding box center [58, 198] width 105 height 21
click at [69, 188] on div "Transaksjoner 2024 Transaksjoner" at bounding box center [58, 198] width 105 height 21
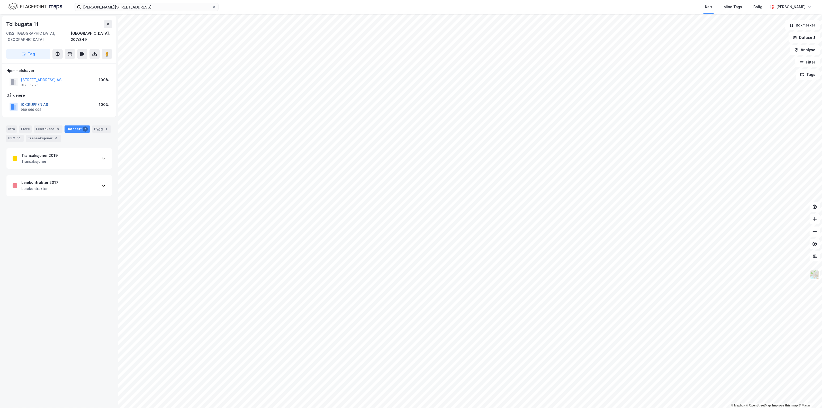
click at [0, 0] on button "IK GRUPPEN AS" at bounding box center [0, 0] width 0 height 0
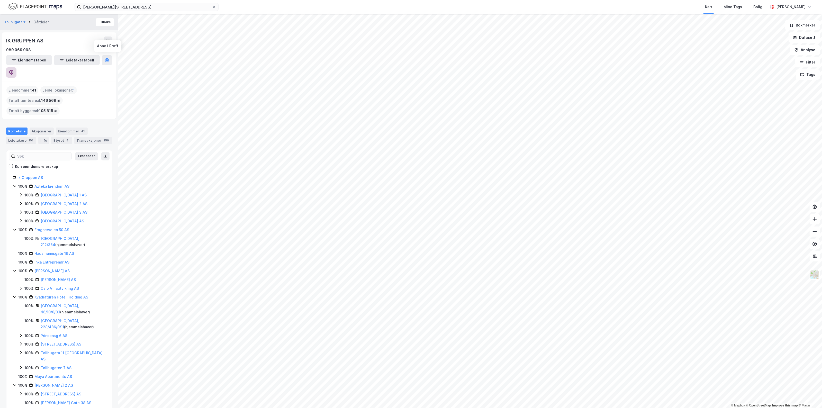
click at [14, 70] on icon at bounding box center [11, 72] width 5 height 5
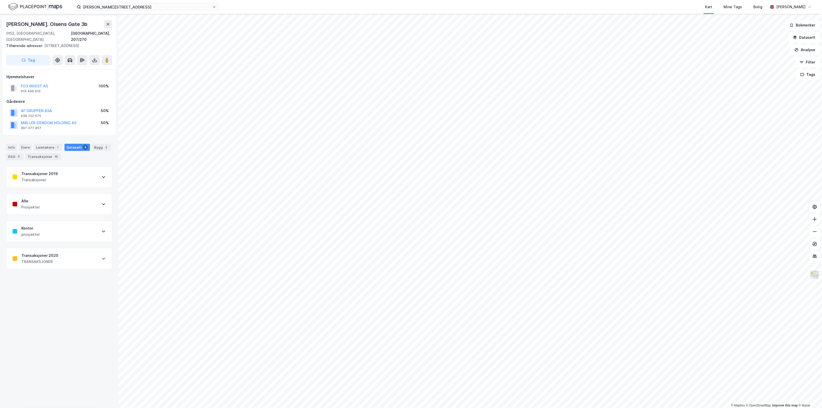
click at [76, 179] on div "Transaksjoner 2019 Transaksjoner" at bounding box center [58, 177] width 105 height 21
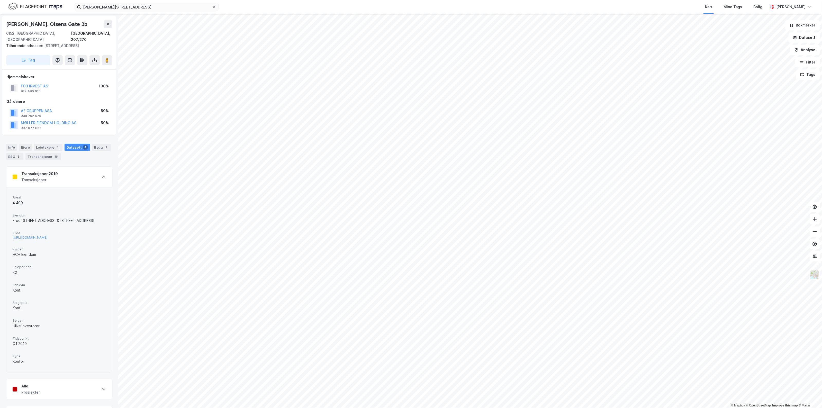
click at [76, 171] on div "Transaksjoner 2019 Transaksjoner" at bounding box center [58, 177] width 105 height 21
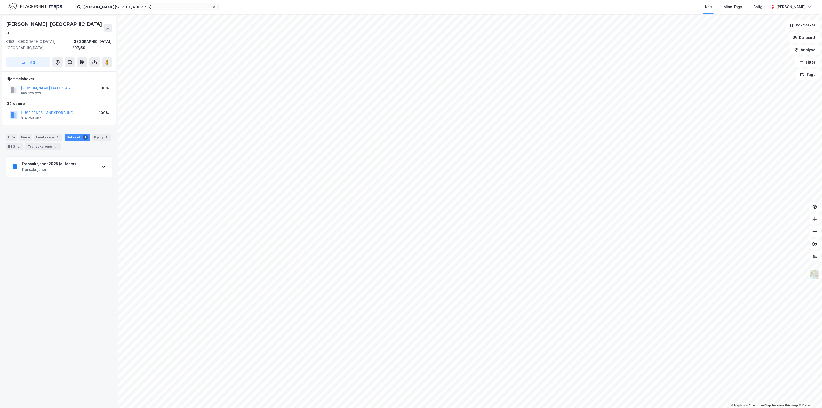
click at [83, 157] on div "Transaksjoner 2025 (oktober) Transaksjoner" at bounding box center [58, 167] width 105 height 21
click at [71, 160] on div "Leiekontrakter 2018 Leiekontrakter" at bounding box center [58, 170] width 105 height 21
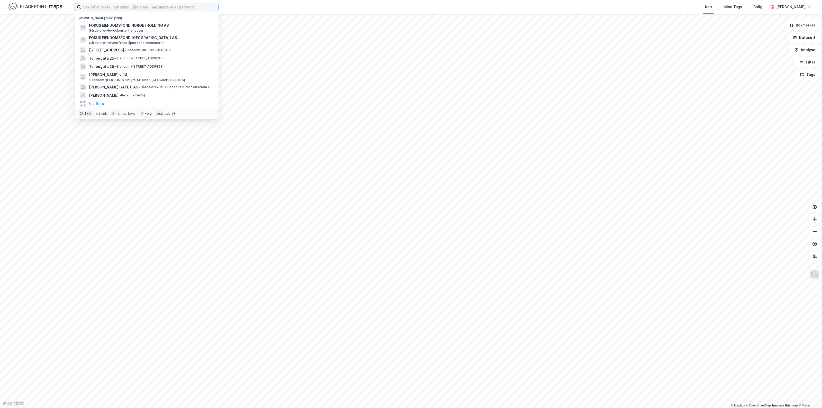
click at [136, 5] on input at bounding box center [149, 7] width 137 height 8
click at [803, 62] on icon "button" at bounding box center [801, 62] width 3 height 1
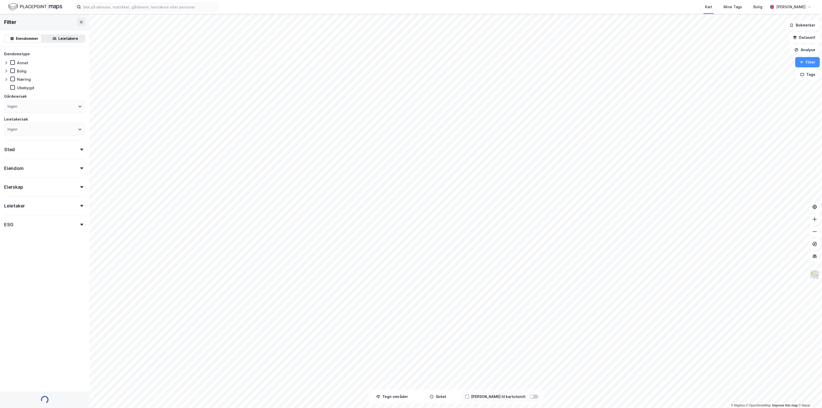
click at [28, 108] on div "Ingen" at bounding box center [44, 106] width 81 height 13
click at [11, 165] on icon at bounding box center [11, 167] width 4 height 4
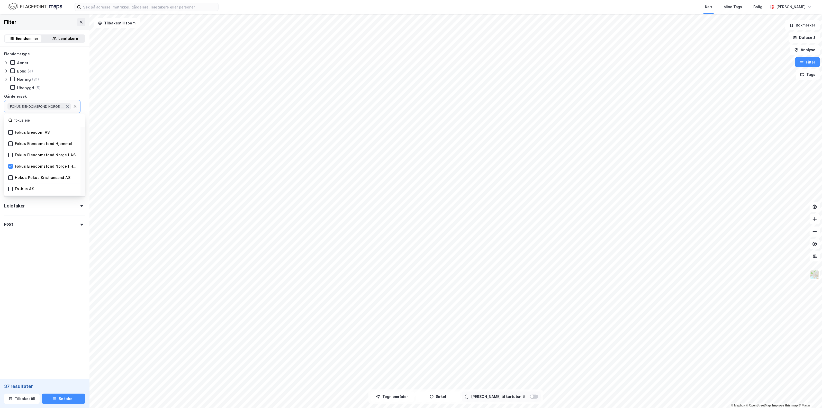
click at [43, 117] on input "fokus eie" at bounding box center [47, 120] width 67 height 7
drag, startPoint x: 46, startPoint y: 120, endPoint x: 2, endPoint y: 117, distance: 44.3
click at [2, 117] on div "Eiendomstype Annet Bolig (4) Næring (31) Ubebygd (5) Gårdeiersøk FOKUS EIENDOMS…" at bounding box center [44, 153] width 89 height 213
type input "klp eiendom"
click at [37, 131] on div "Klp Eiendom AS" at bounding box center [30, 132] width 30 height 5
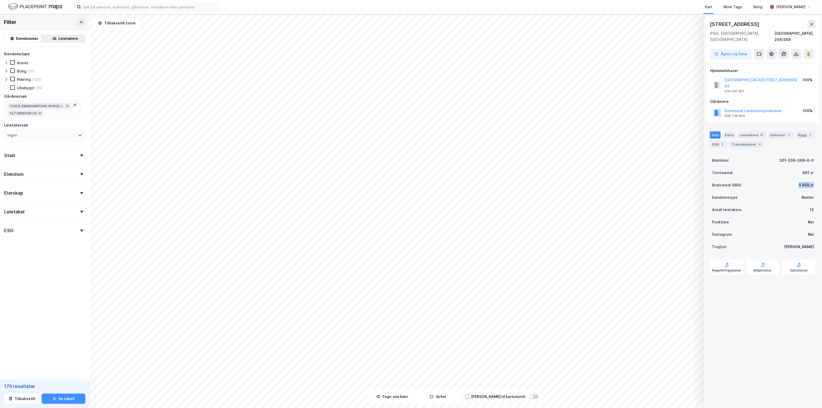
drag, startPoint x: 764, startPoint y: 174, endPoint x: 809, endPoint y: 174, distance: 45.0
click at [809, 179] on div "Bruksareal (BRA) 5 458 ㎡" at bounding box center [763, 185] width 106 height 12
click at [810, 179] on div "Bruksareal (BRA) 5 458 ㎡" at bounding box center [763, 185] width 106 height 12
drag, startPoint x: 813, startPoint y: 173, endPoint x: 707, endPoint y: 156, distance: 107.2
click at [707, 156] on div "Universitetsgata 8 0164, Oslo, Oslo Oslo, 209/389 Åpne i ny fane Hjemmelshaver …" at bounding box center [763, 211] width 118 height 394
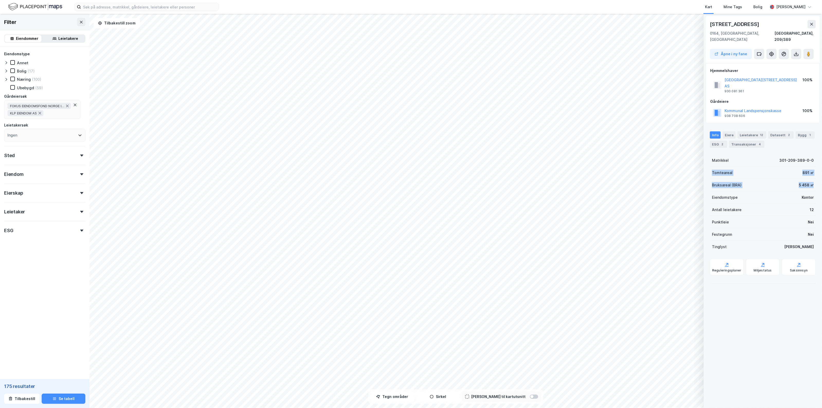
click at [725, 170] on div "Tomteareal" at bounding box center [722, 173] width 21 height 6
drag, startPoint x: 710, startPoint y: 159, endPoint x: 815, endPoint y: 177, distance: 106.5
click at [815, 177] on div "Universitetsgata 8 0164, Oslo, Oslo Oslo, 209/389 Åpne i ny fane Hjemmelshaver …" at bounding box center [763, 211] width 118 height 394
click at [812, 175] on div "Universitetsgata 8 0164, Oslo, Oslo Oslo, 209/389 Åpne i ny fane Hjemmelshaver …" at bounding box center [763, 211] width 118 height 394
drag, startPoint x: 812, startPoint y: 174, endPoint x: 711, endPoint y: 152, distance: 102.9
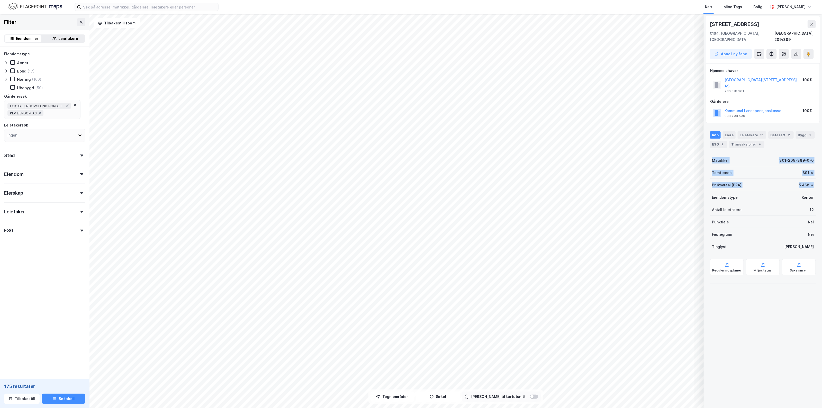
click at [711, 152] on div "Universitetsgata 8 0164, Oslo, Oslo Oslo, 209/389 Åpne i ny fane Hjemmelshaver …" at bounding box center [763, 211] width 118 height 394
drag, startPoint x: 793, startPoint y: 169, endPoint x: 808, endPoint y: 172, distance: 15.0
click at [808, 173] on div "Bruksareal (BRA) 7 529 ㎡" at bounding box center [763, 179] width 106 height 12
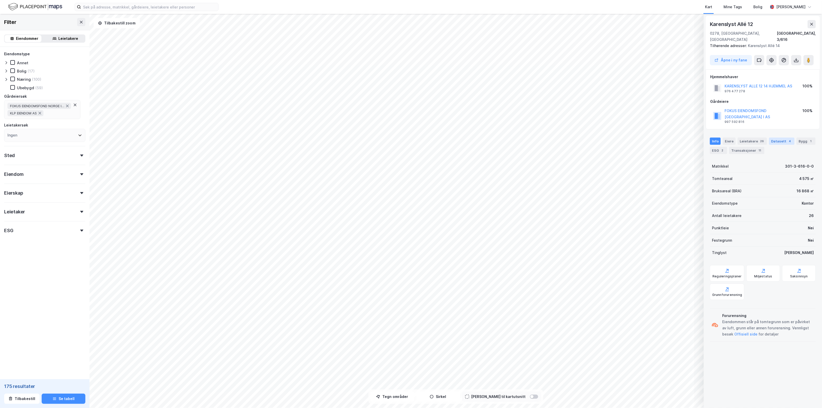
click at [774, 138] on div "Datasett 4" at bounding box center [781, 141] width 25 height 7
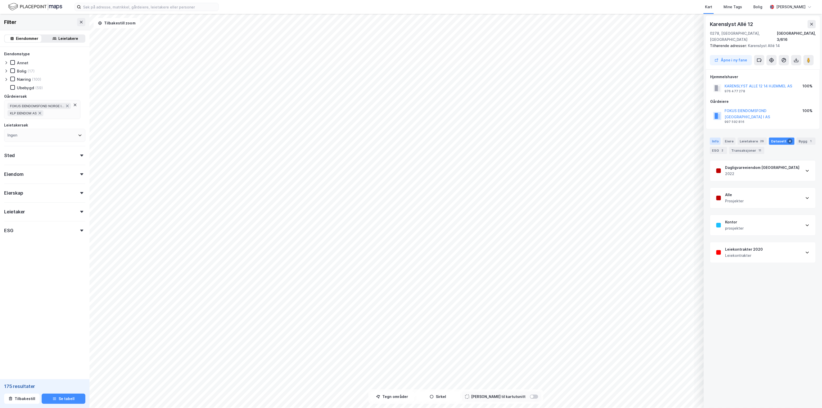
click at [715, 138] on div "Info" at bounding box center [715, 141] width 11 height 7
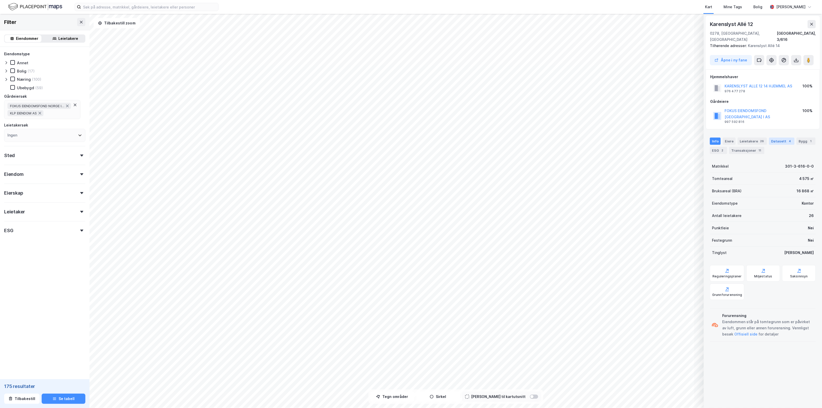
click at [772, 138] on div "Datasett 4" at bounding box center [781, 141] width 25 height 7
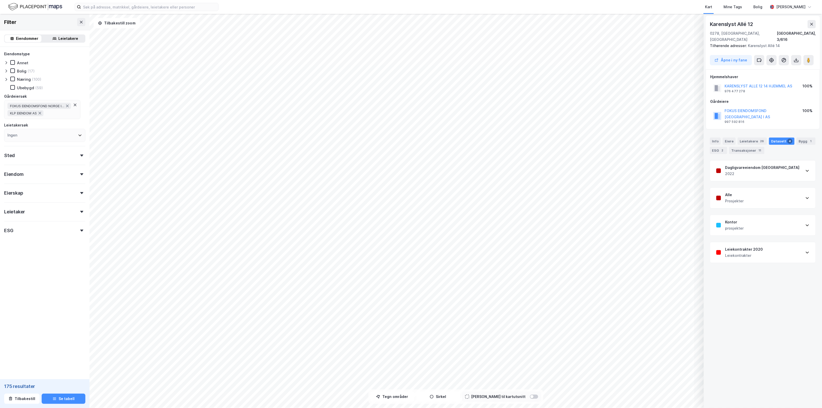
click at [769, 242] on div "Leiekontrakter 2020 Leiekontrakter" at bounding box center [762, 252] width 105 height 21
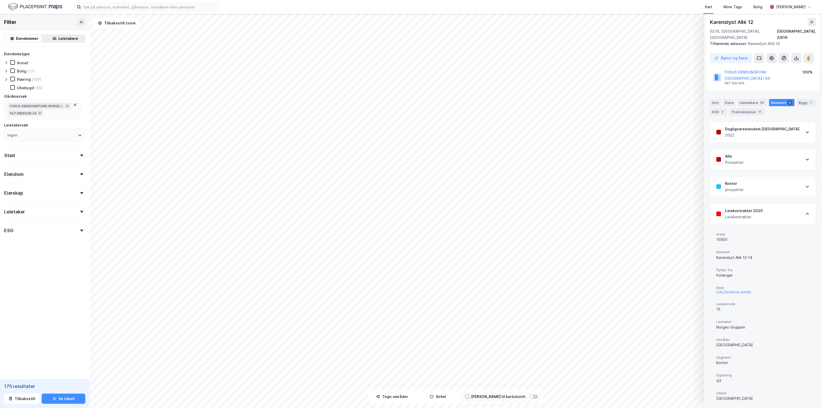
scroll to position [39, 0]
click at [771, 204] on div "Leiekontrakter 2020 Leiekontrakter" at bounding box center [762, 213] width 105 height 21
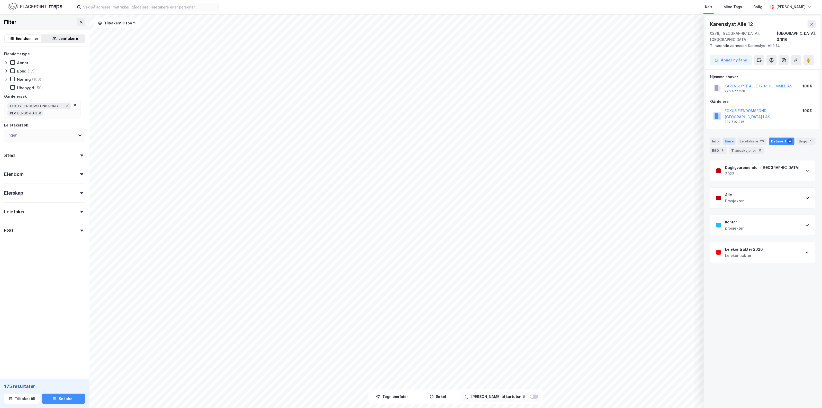
click at [734, 138] on div "Eiere" at bounding box center [729, 141] width 13 height 7
click at [727, 147] on div "ESG 2" at bounding box center [718, 150] width 17 height 7
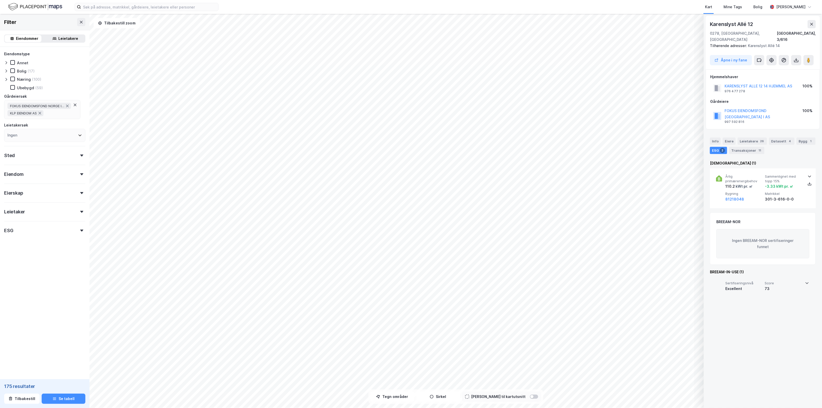
click at [787, 281] on span "Score" at bounding box center [782, 283] width 37 height 4
click at [783, 281] on span "Score" at bounding box center [784, 283] width 38 height 4
click at [742, 338] on div "Karenslyst Allé 12 0278, Oslo, Oslo Oslo, 3/616 Tilhørende adresser: Karenslyst…" at bounding box center [763, 211] width 118 height 394
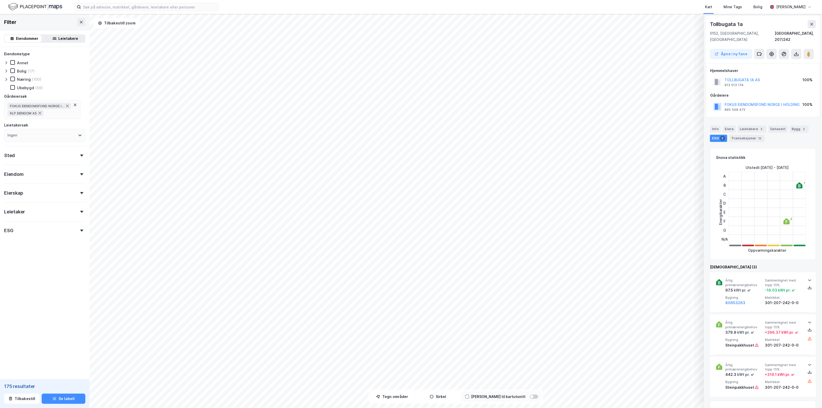
scroll to position [39, 0]
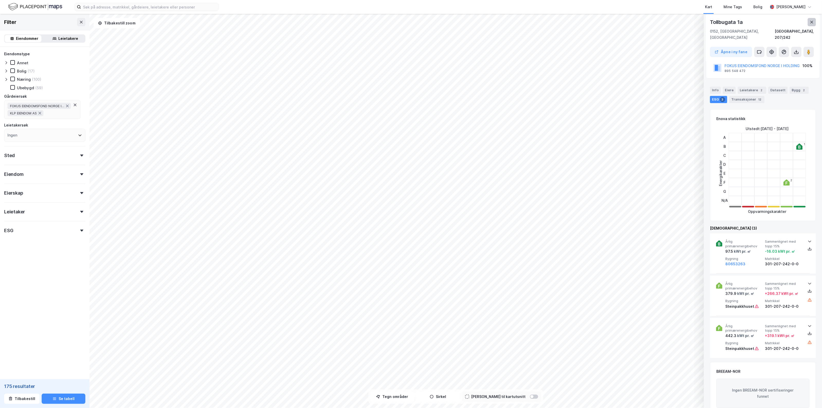
click at [810, 20] on icon at bounding box center [811, 22] width 4 height 4
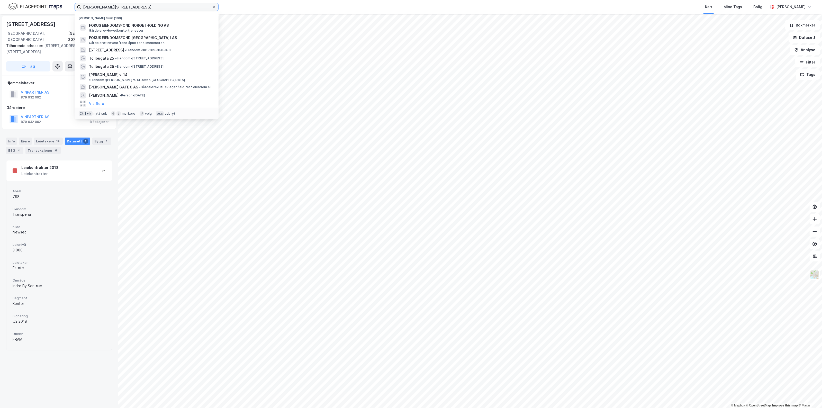
drag, startPoint x: 119, startPoint y: 6, endPoint x: 53, endPoint y: 12, distance: 65.8
click at [53, 12] on div "ole deviks vei 14 Nylige søk (100) FOKUS EIENDOMSFOND NORGE I HOLDING AS Gårdei…" at bounding box center [411, 7] width 822 height 14
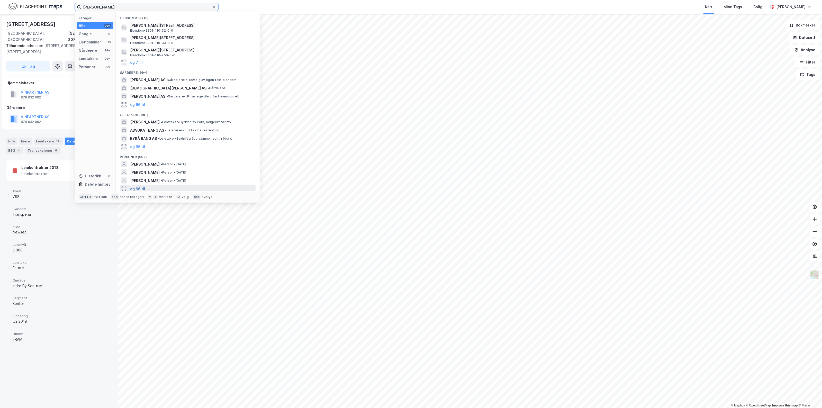
type input "andreas bang"
click at [140, 186] on button "og 96 til" at bounding box center [137, 189] width 15 height 6
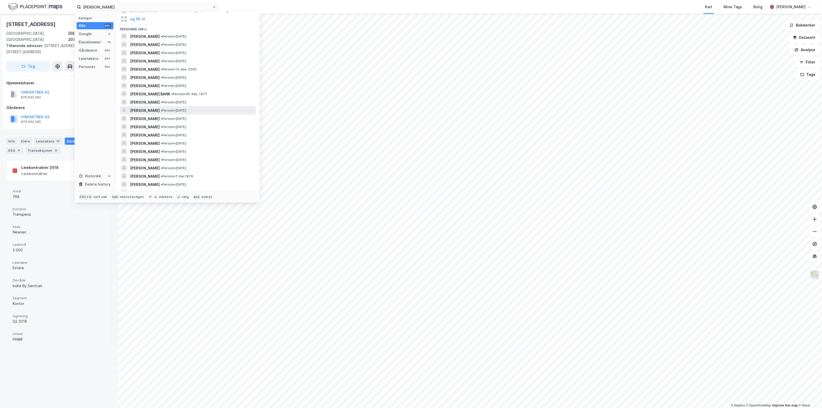
scroll to position [129, 0]
click at [160, 135] on span "ANDREAS WALDRUP BANG" at bounding box center [145, 134] width 30 height 6
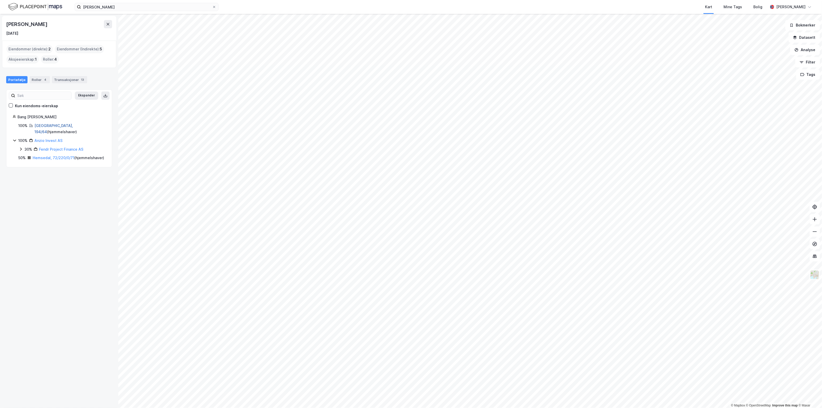
click at [52, 123] on link "Oslo, 194/64" at bounding box center [53, 128] width 39 height 11
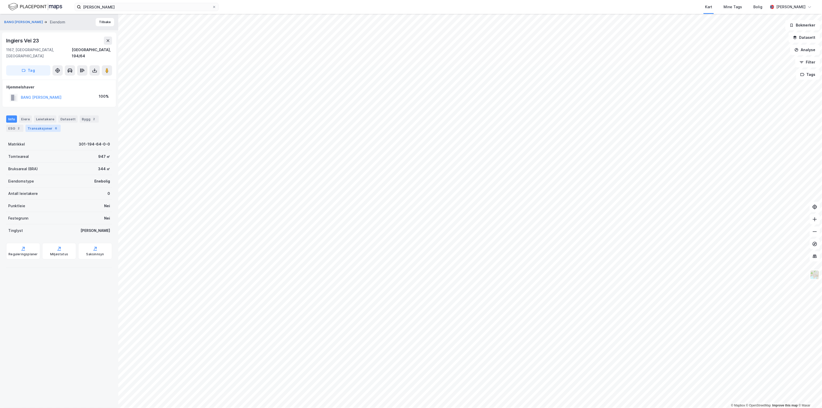
click at [43, 125] on div "Transaksjoner 6" at bounding box center [42, 128] width 35 height 7
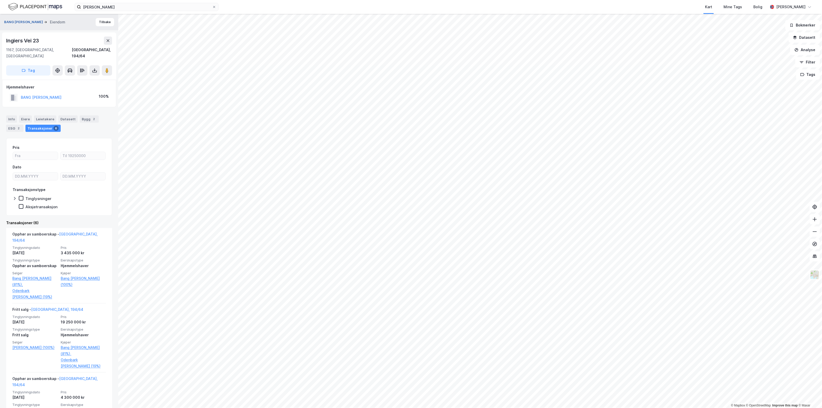
click at [31, 22] on button "BANG ANDREAS WALDRUP" at bounding box center [24, 22] width 40 height 5
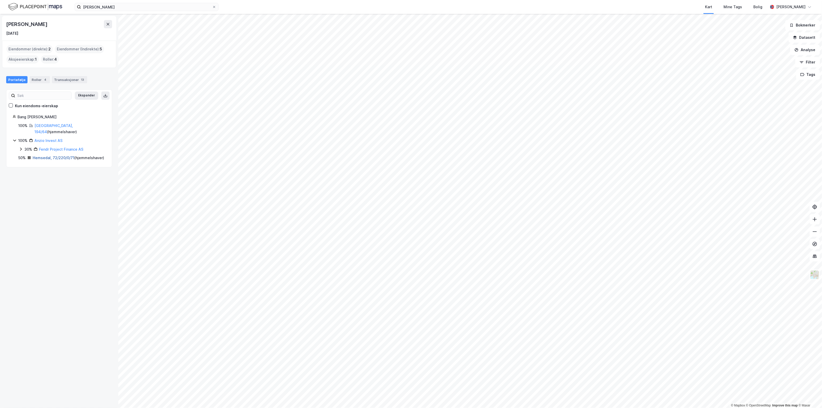
click at [49, 156] on link "Hemsedal, 72/220/0/71" at bounding box center [54, 158] width 42 height 4
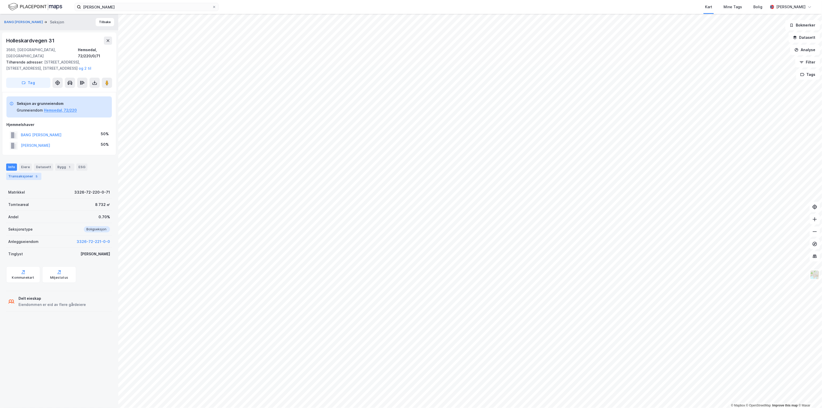
click at [25, 173] on div "Transaksjoner 5" at bounding box center [23, 176] width 35 height 7
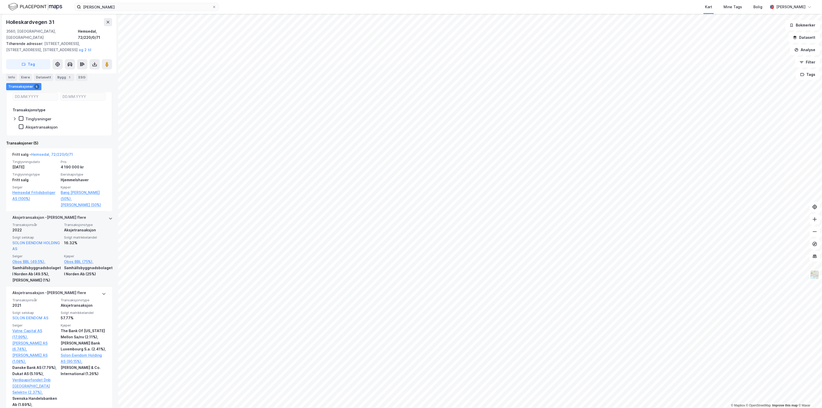
scroll to position [129, 0]
